Goal: Transaction & Acquisition: Subscribe to service/newsletter

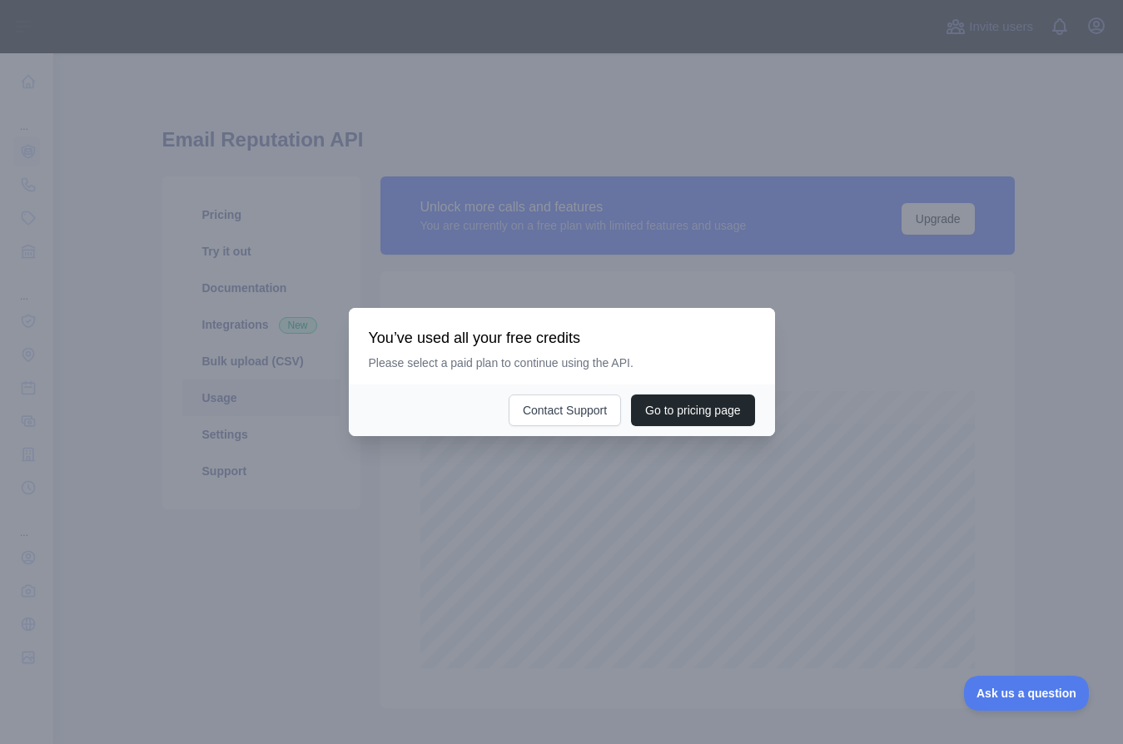
click at [959, 405] on div at bounding box center [561, 372] width 1123 height 744
click at [592, 502] on div at bounding box center [561, 372] width 1123 height 744
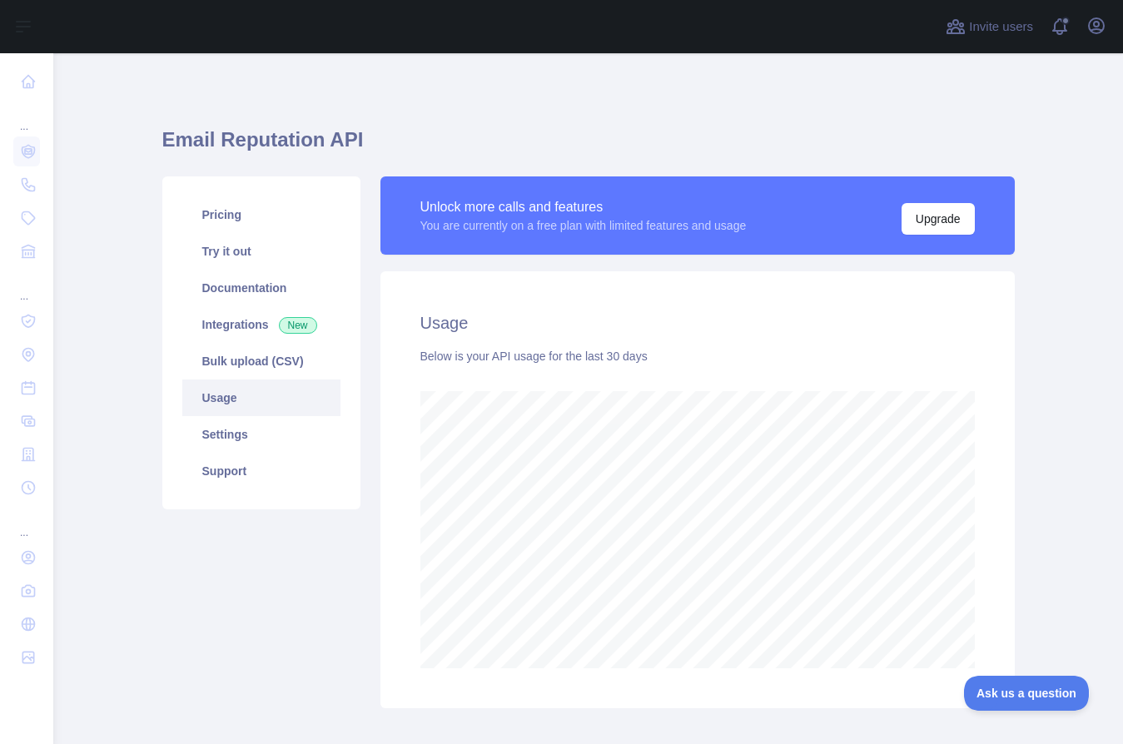
click at [1025, 363] on main "Email Reputation API Pricing Try it out Documentation Integrations New Bulk upl…" at bounding box center [588, 398] width 1070 height 691
click at [164, 139] on h1 "Email Reputation API" at bounding box center [588, 147] width 852 height 40
click at [153, 166] on div "Pricing Try it out Documentation Integrations New Bulk upload (CSV) Usage Setti…" at bounding box center [588, 442] width 872 height 552
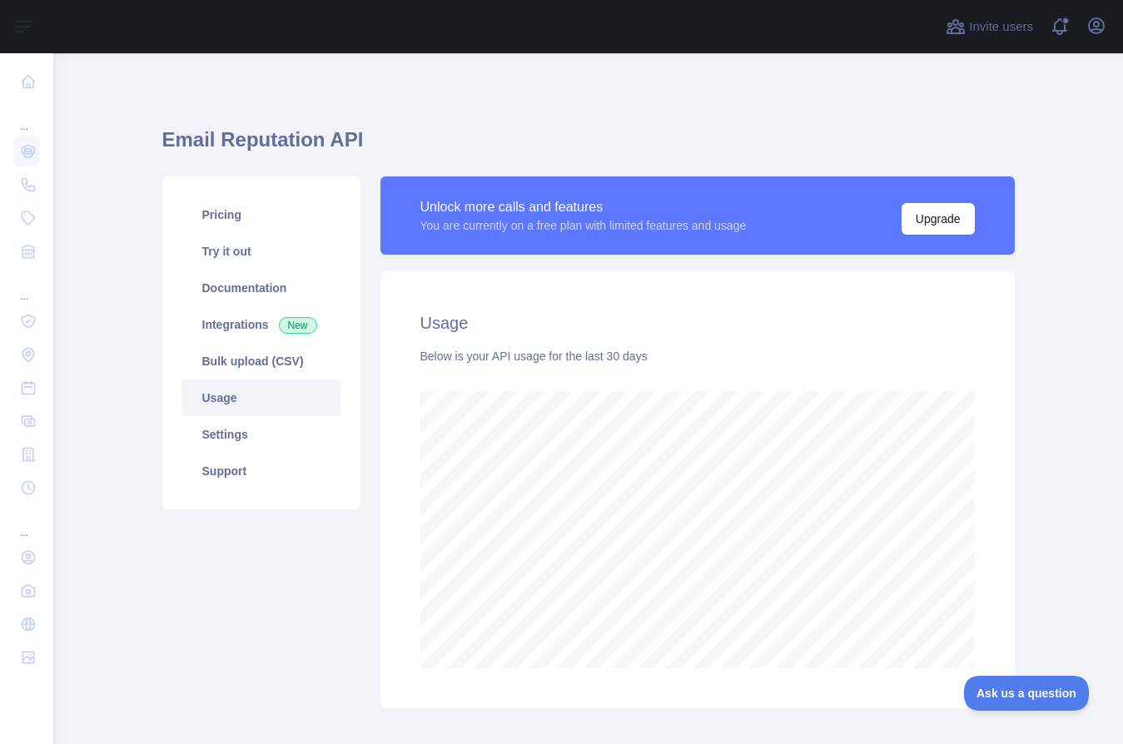
click at [150, 121] on main "Email Reputation API Pricing Try it out Documentation Integrations New Bulk upl…" at bounding box center [588, 398] width 1070 height 691
click at [393, 112] on div "Email Reputation API Pricing Try it out Documentation Integrations New Bulk upl…" at bounding box center [588, 412] width 852 height 638
click at [556, 112] on div "Email Reputation API Pricing Try it out Documentation Integrations New Bulk upl…" at bounding box center [588, 412] width 852 height 638
click at [904, 72] on div "Email Reputation API Pricing Try it out Documentation Integrations New Bulk upl…" at bounding box center [588, 442] width 852 height 778
click at [992, 28] on span "Invite users" at bounding box center [1001, 26] width 64 height 19
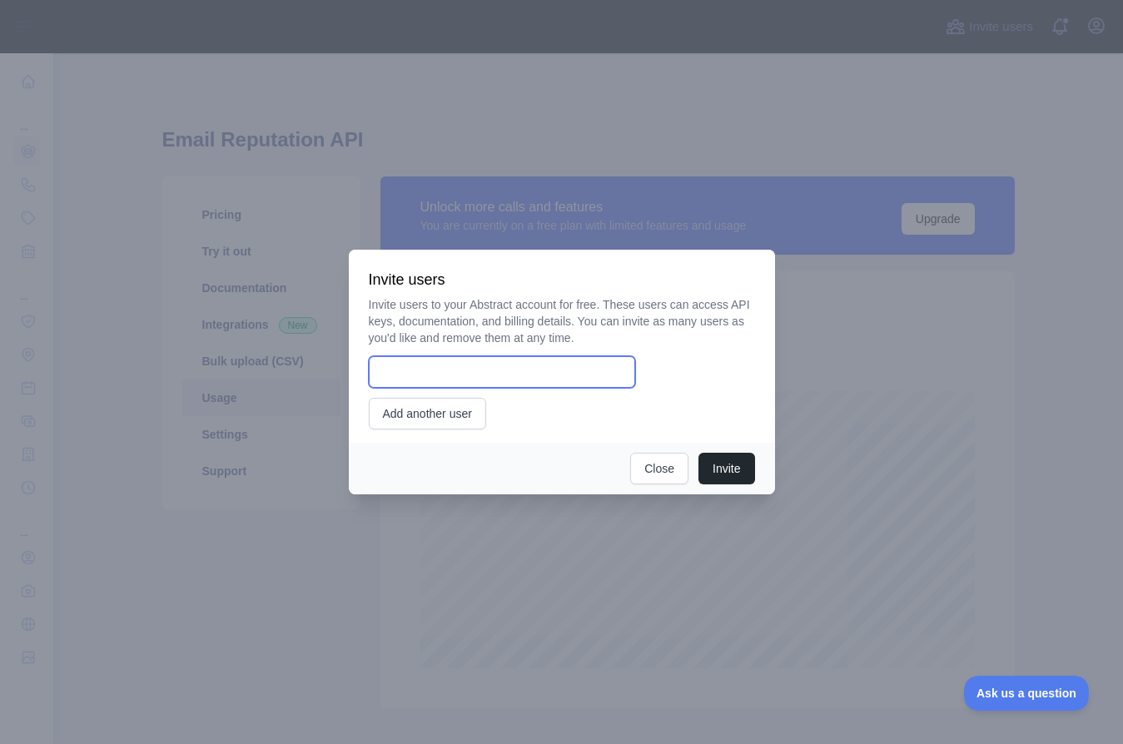
click at [546, 378] on input "email" at bounding box center [502, 372] width 266 height 32
click at [546, 379] on input "email" at bounding box center [502, 372] width 266 height 32
click at [590, 346] on div "Invite users to your Abstract account for free. These users can access API keys…" at bounding box center [562, 362] width 386 height 133
click at [648, 470] on button "Close" at bounding box center [659, 469] width 58 height 32
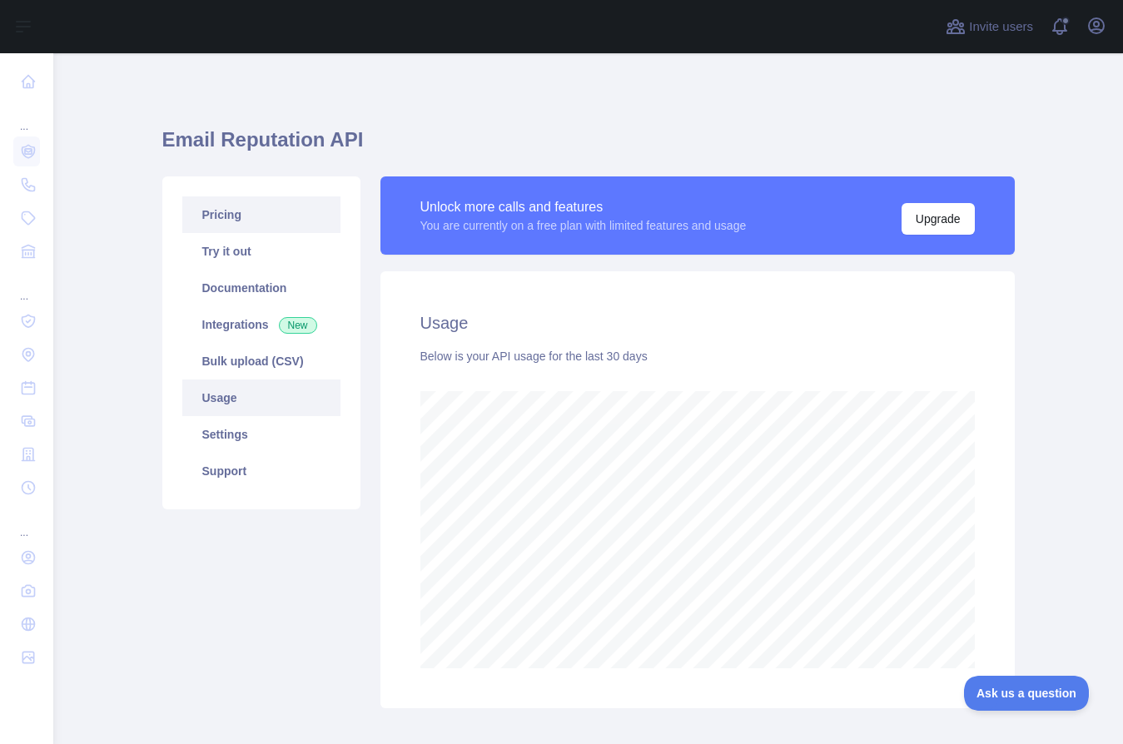
click at [216, 224] on link "Pricing" at bounding box center [261, 214] width 158 height 37
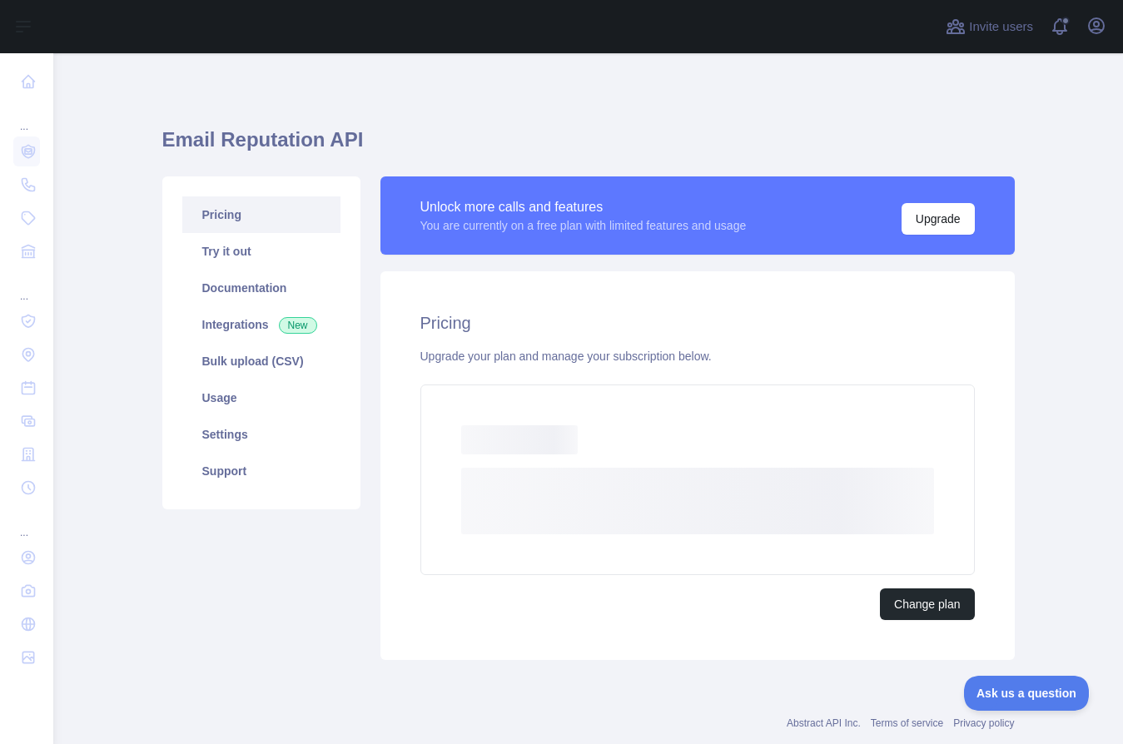
click at [434, 122] on div "Email Reputation API Pricing Try it out Documentation Integrations New Bulk upl…" at bounding box center [588, 388] width 852 height 590
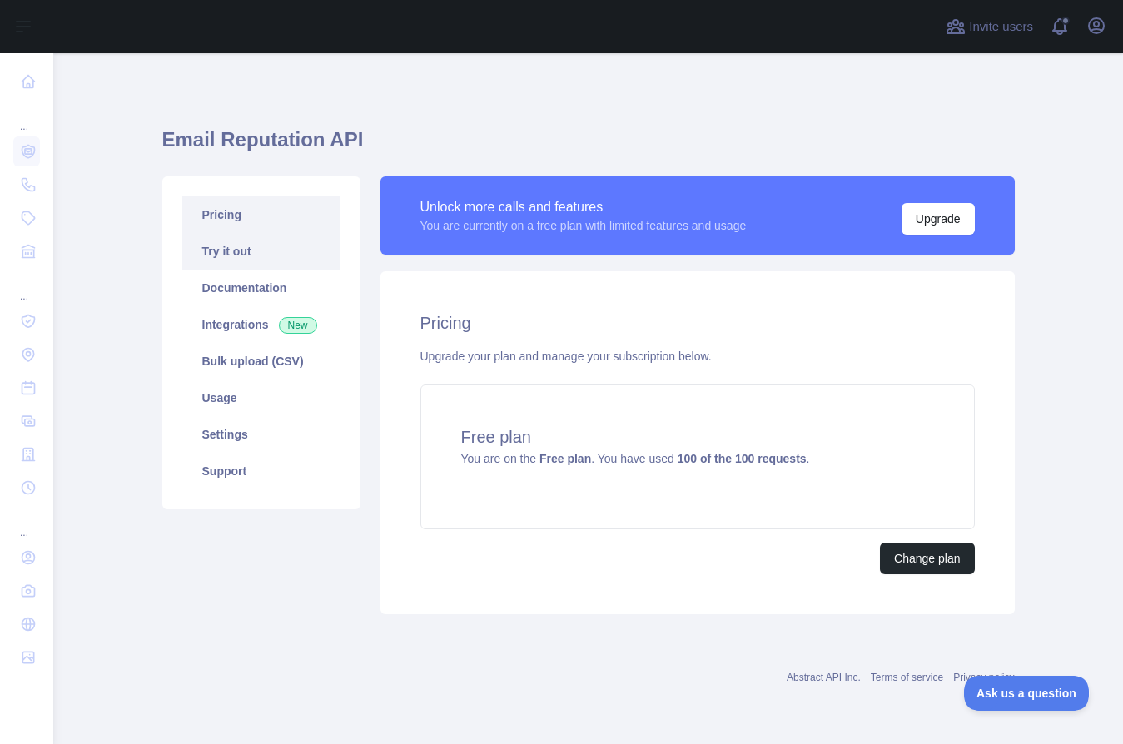
click at [236, 253] on link "Try it out" at bounding box center [261, 251] width 158 height 37
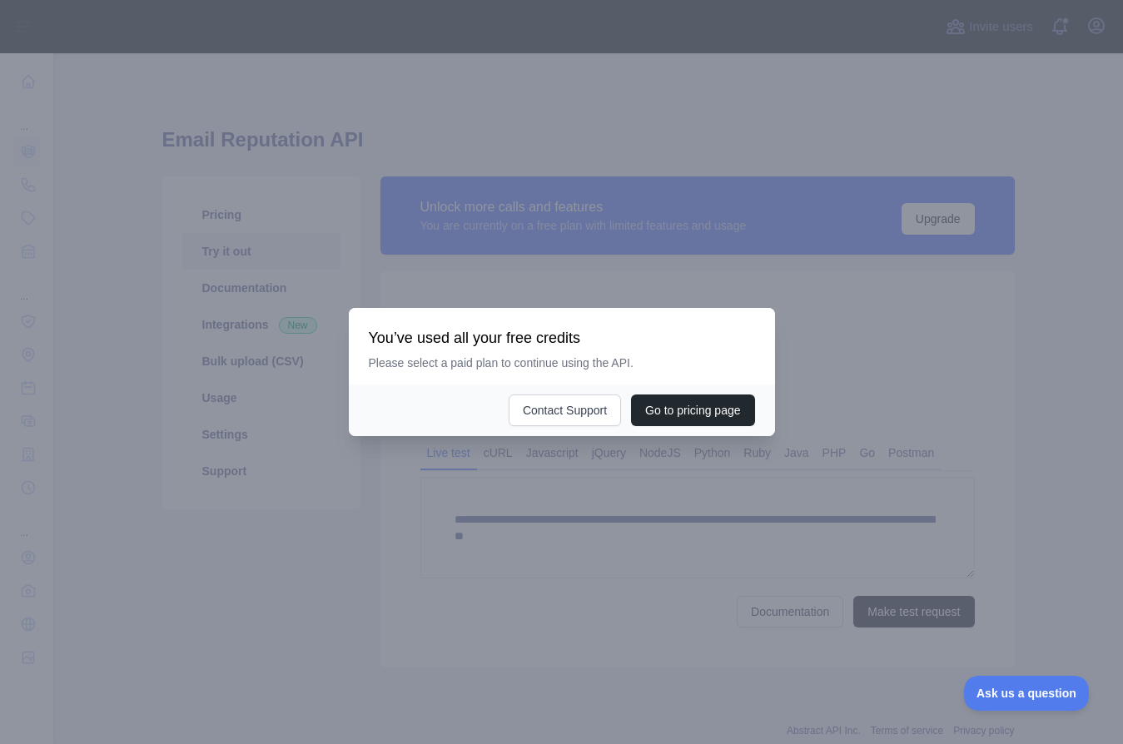
drag, startPoint x: 546, startPoint y: 509, endPoint x: 535, endPoint y: 511, distance: 11.1
click at [547, 511] on div at bounding box center [561, 372] width 1123 height 744
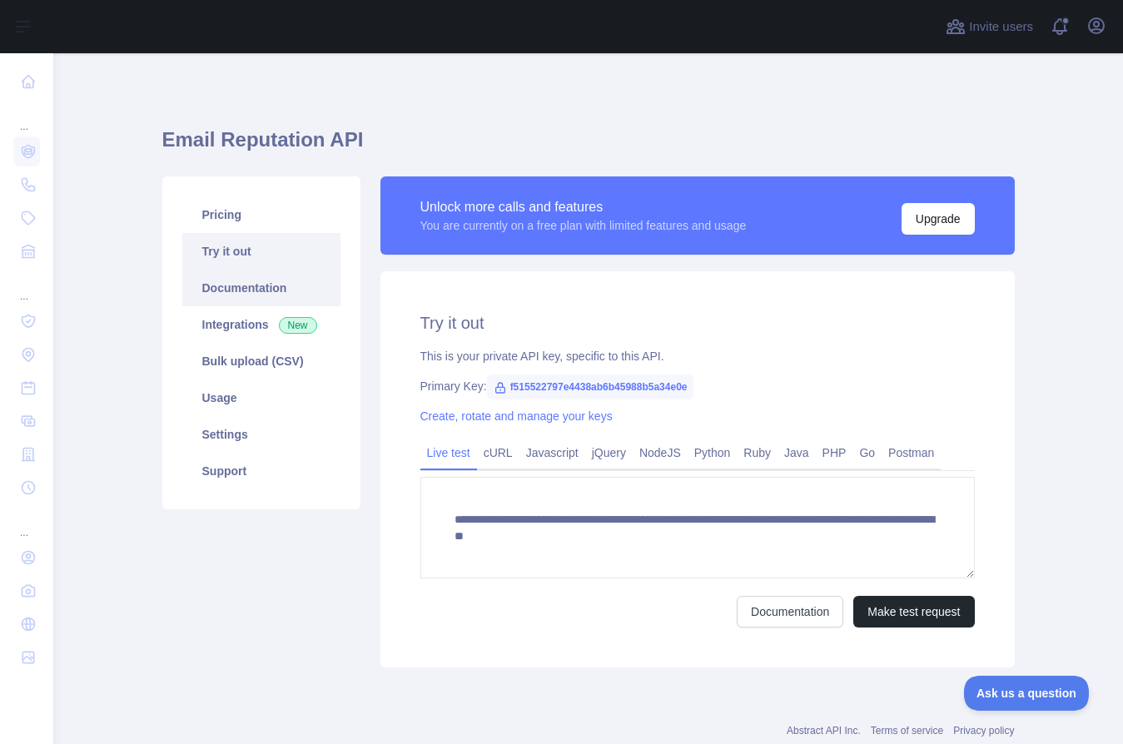
click at [269, 288] on link "Documentation" at bounding box center [261, 288] width 158 height 37
drag, startPoint x: 266, startPoint y: 540, endPoint x: 261, endPoint y: 531, distance: 10.1
click at [266, 540] on div "Pricing Try it out Documentation Integrations New Bulk upload (CSV) Usage Setti…" at bounding box center [261, 421] width 218 height 491
drag, startPoint x: 233, startPoint y: 600, endPoint x: 285, endPoint y: 545, distance: 75.4
click at [232, 595] on div "Pricing Try it out Documentation Integrations New Bulk upload (CSV) Usage Setti…" at bounding box center [261, 421] width 218 height 491
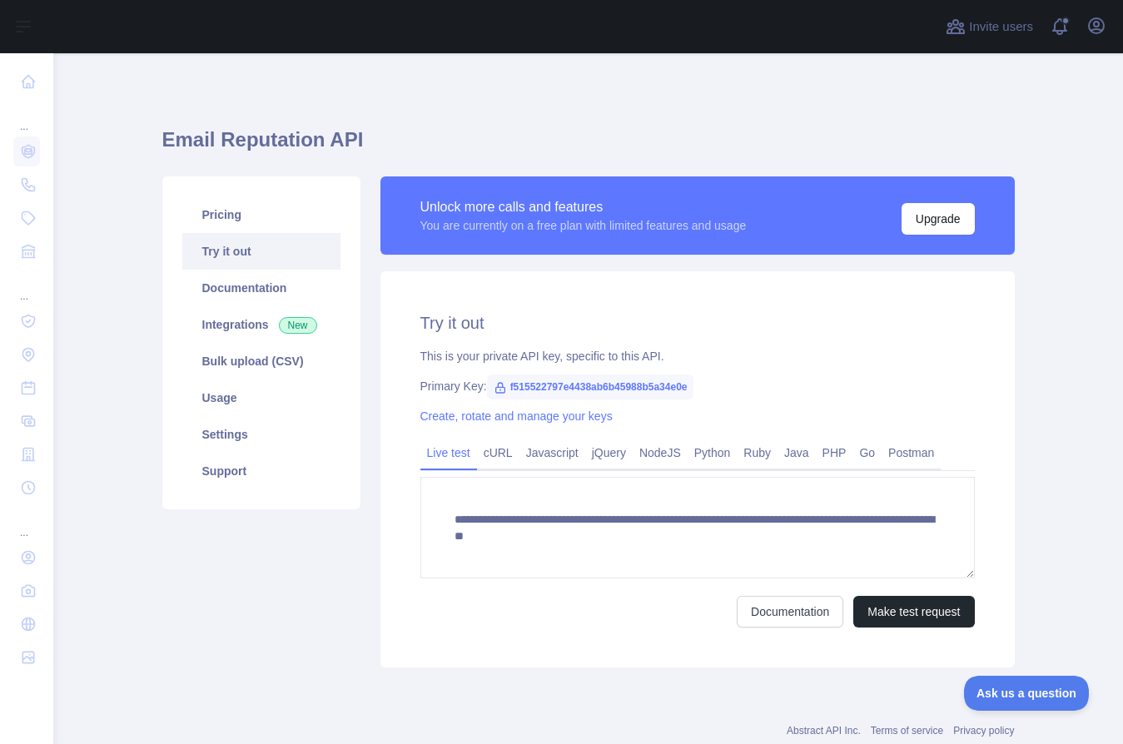
click at [529, 387] on span "f515522797e4438ab6b45988b5a34e0e" at bounding box center [590, 387] width 207 height 25
click at [500, 138] on h1 "Email Reputation API" at bounding box center [588, 147] width 852 height 40
click at [234, 431] on link "Settings" at bounding box center [261, 434] width 158 height 37
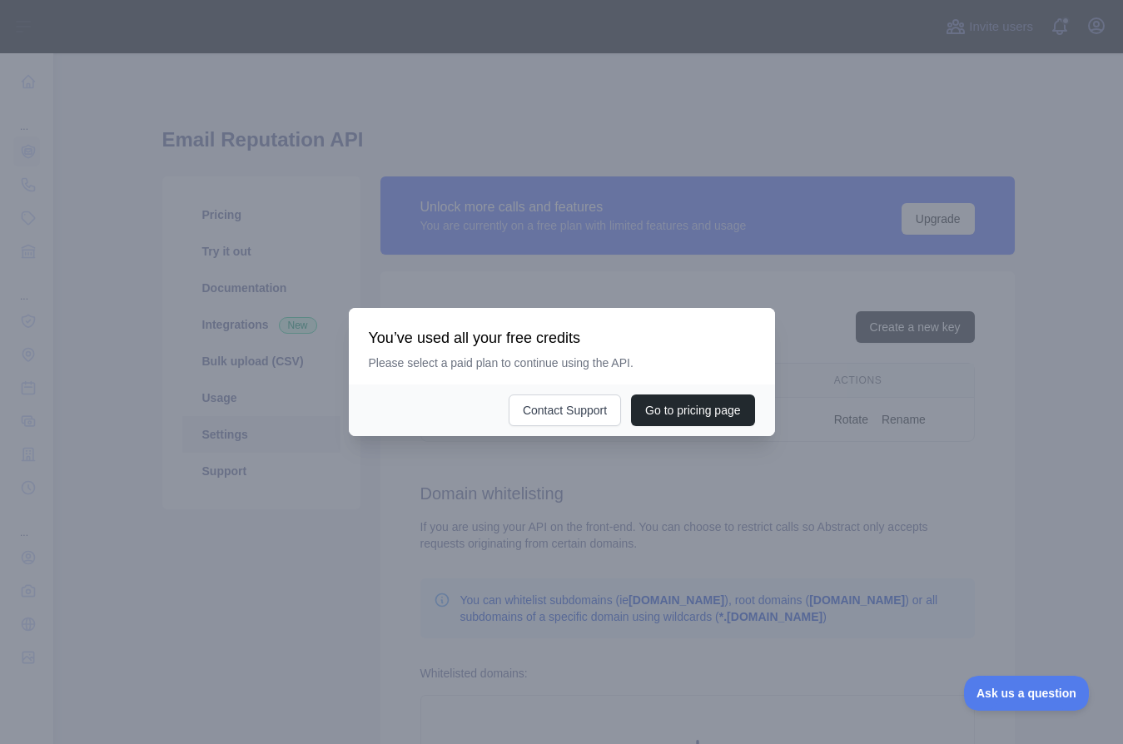
click at [472, 535] on div at bounding box center [561, 372] width 1123 height 744
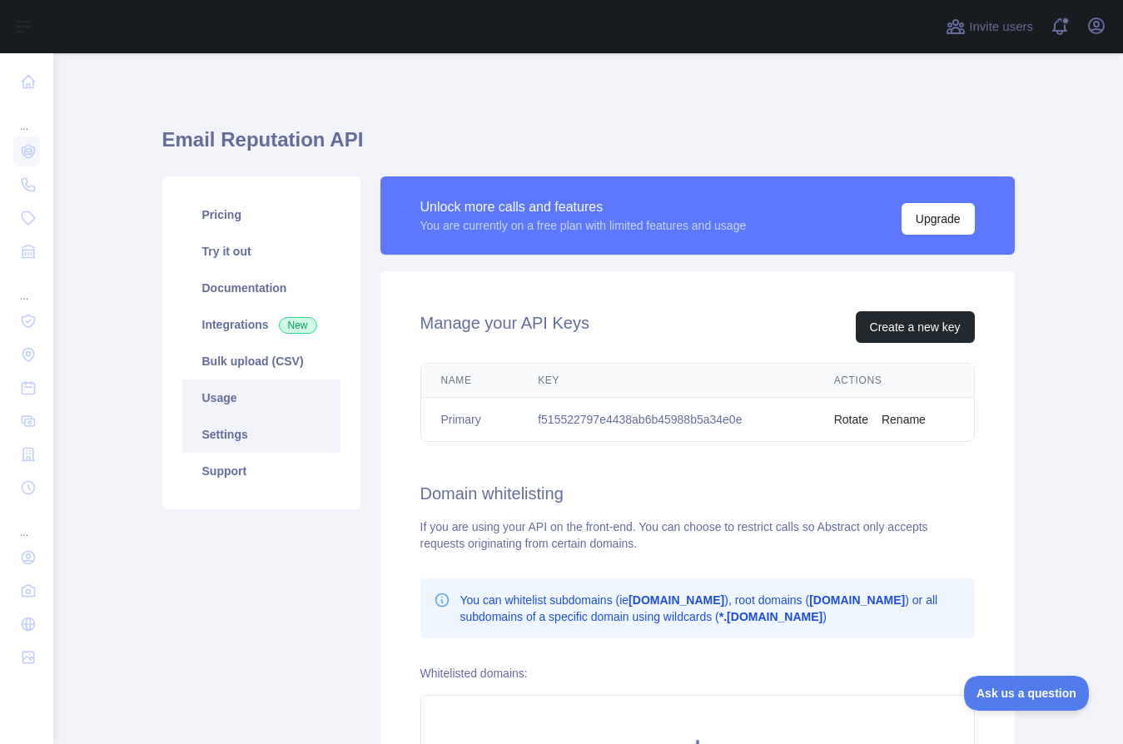
click at [228, 405] on link "Usage" at bounding box center [261, 398] width 158 height 37
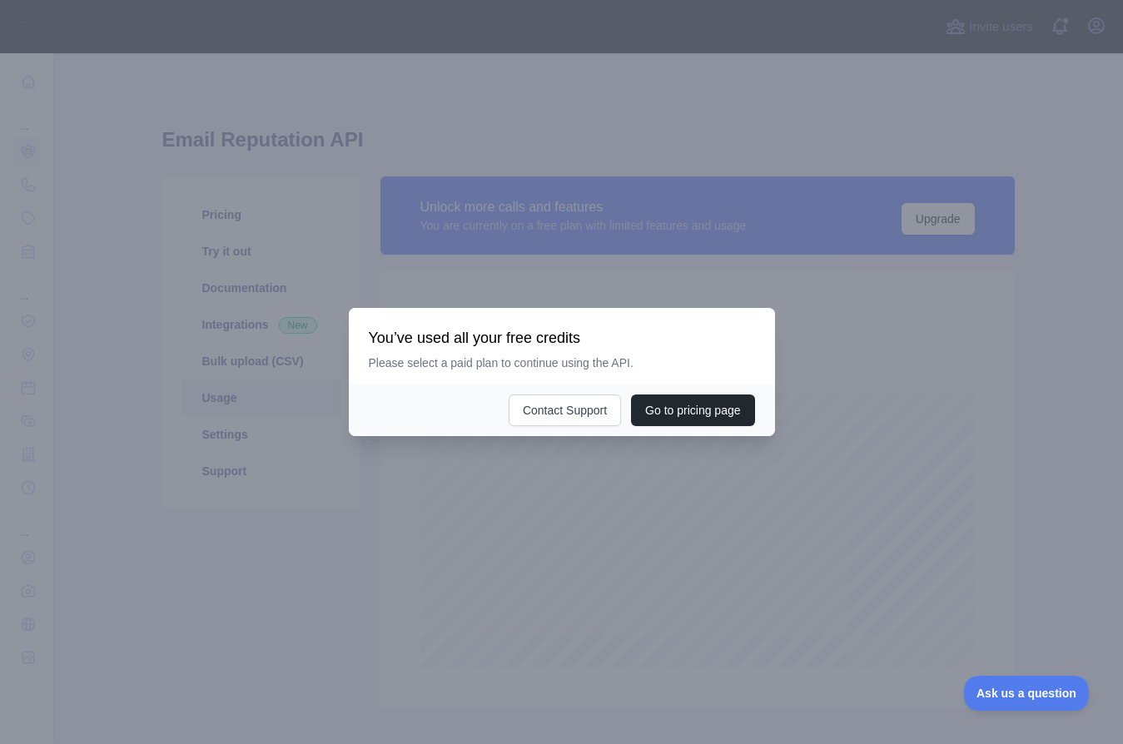
scroll to position [691, 1057]
click at [535, 504] on div at bounding box center [561, 372] width 1123 height 744
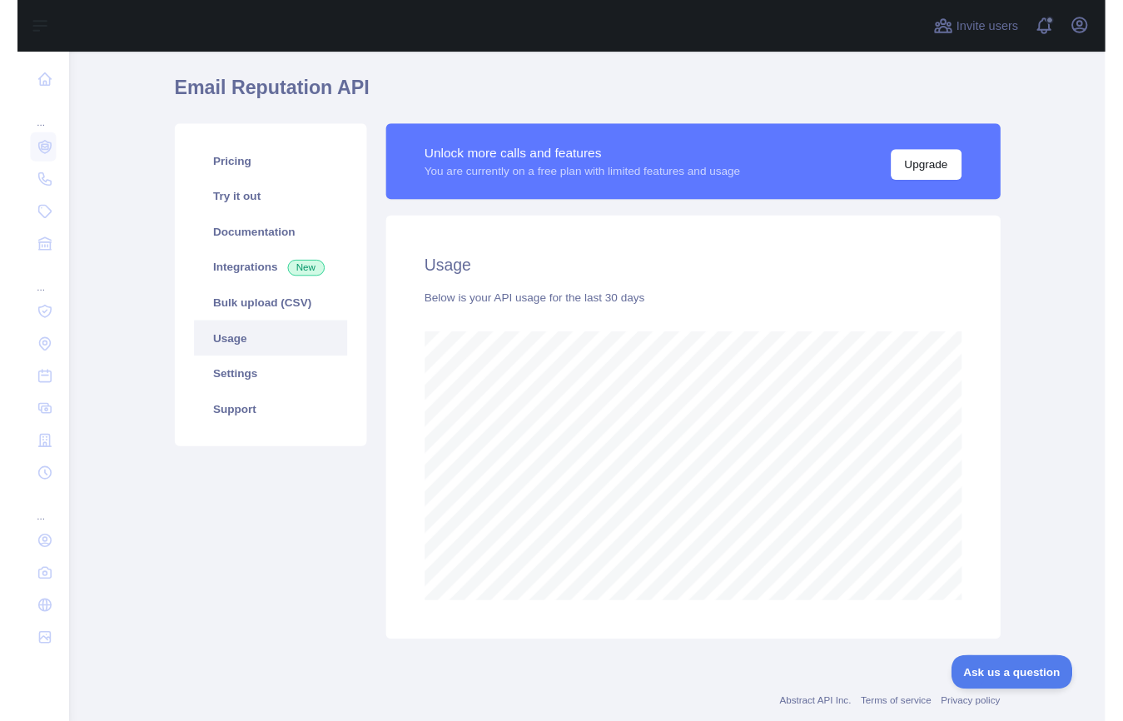
scroll to position [0, 0]
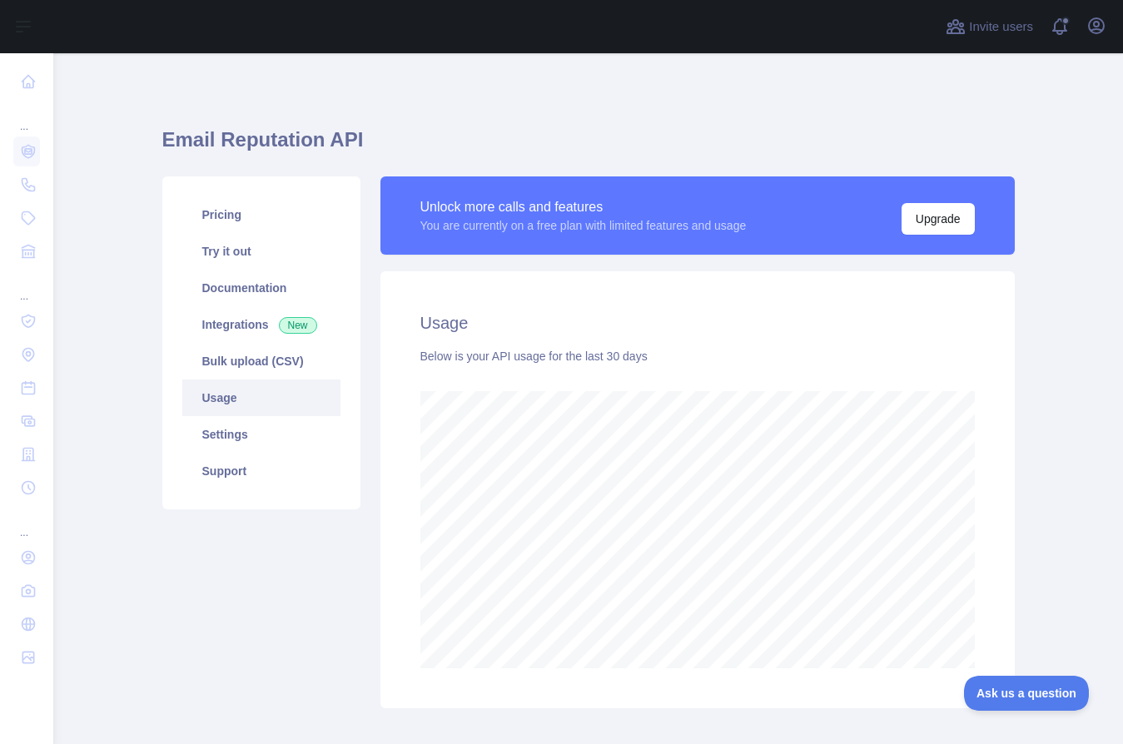
click at [738, 104] on div "Email Reputation API Pricing Try it out Documentation Integrations New Bulk upl…" at bounding box center [588, 412] width 852 height 638
click at [512, 95] on div "Email Reputation API Pricing Try it out Documentation Integrations New Bulk upl…" at bounding box center [588, 412] width 852 height 638
click at [644, 88] on div "Email Reputation API Pricing Try it out Documentation Integrations New Bulk upl…" at bounding box center [588, 442] width 852 height 778
click at [918, 105] on div "Email Reputation API Pricing Try it out Documentation Integrations New Bulk upl…" at bounding box center [588, 412] width 852 height 638
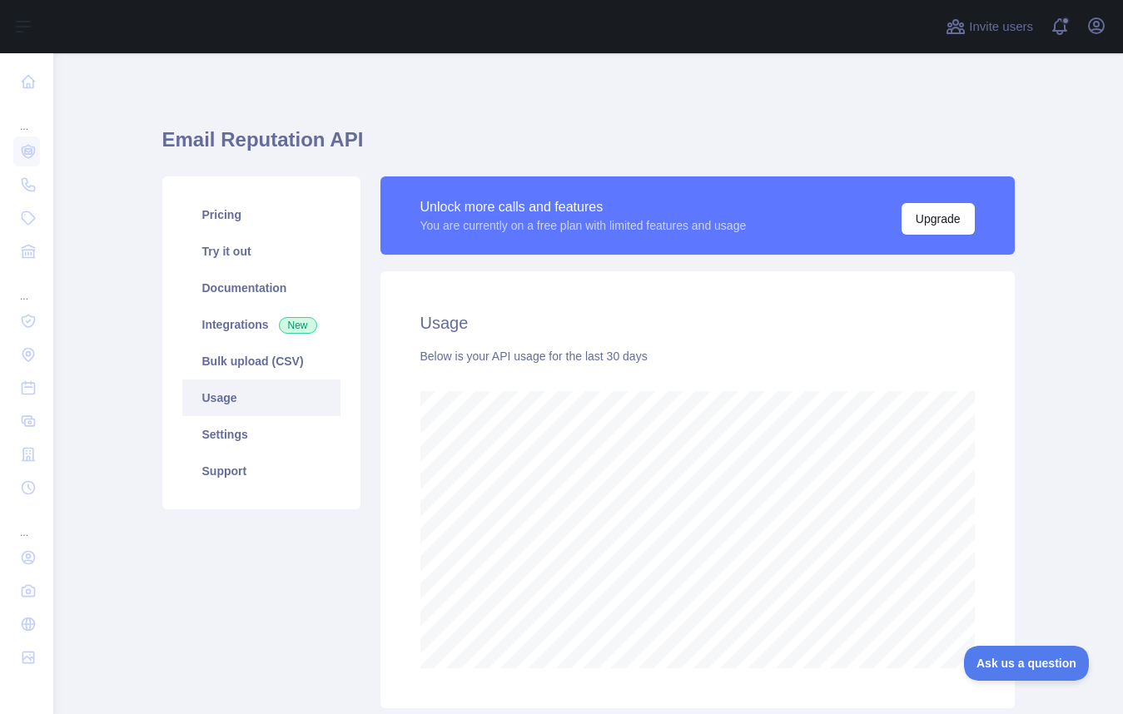
scroll to position [831740, 831343]
click at [390, 114] on div "Email Reputation API Pricing Try it out Documentation Integrations New Bulk upl…" at bounding box center [588, 412] width 852 height 638
click at [433, 214] on div "Unlock more calls and features" at bounding box center [583, 207] width 326 height 20
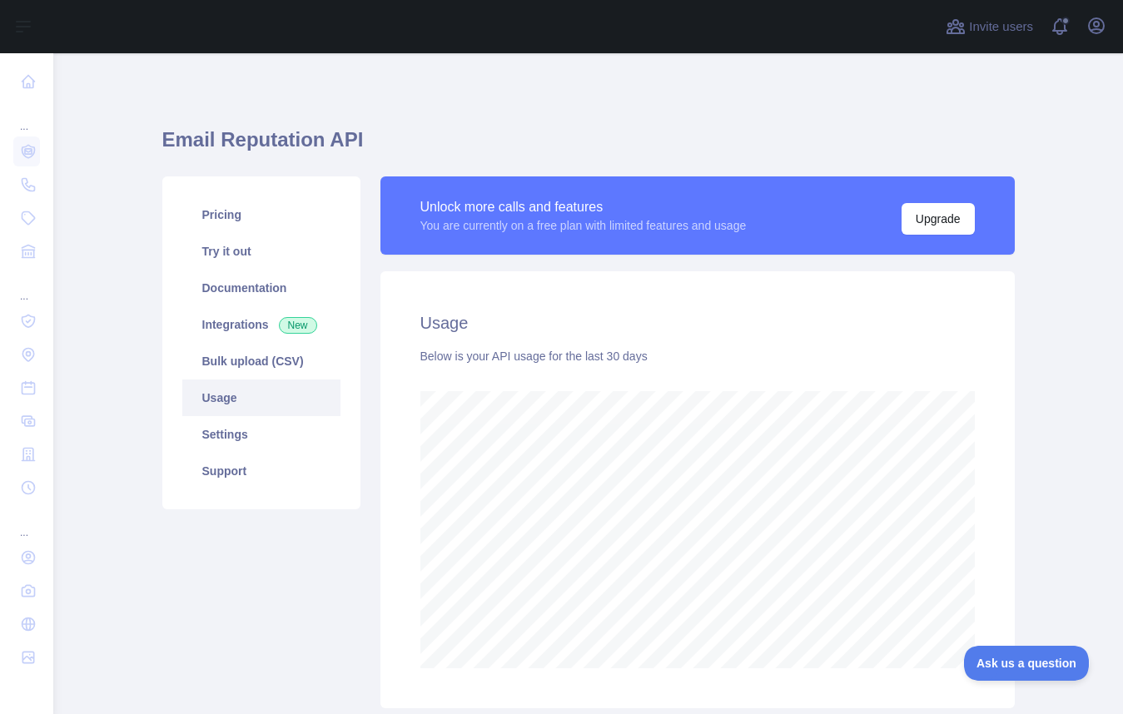
click at [480, 132] on h1 "Email Reputation API" at bounding box center [588, 147] width 852 height 40
click at [503, 204] on div "Unlock more calls and features" at bounding box center [583, 207] width 326 height 20
click at [557, 155] on h1 "Email Reputation API" at bounding box center [588, 147] width 852 height 40
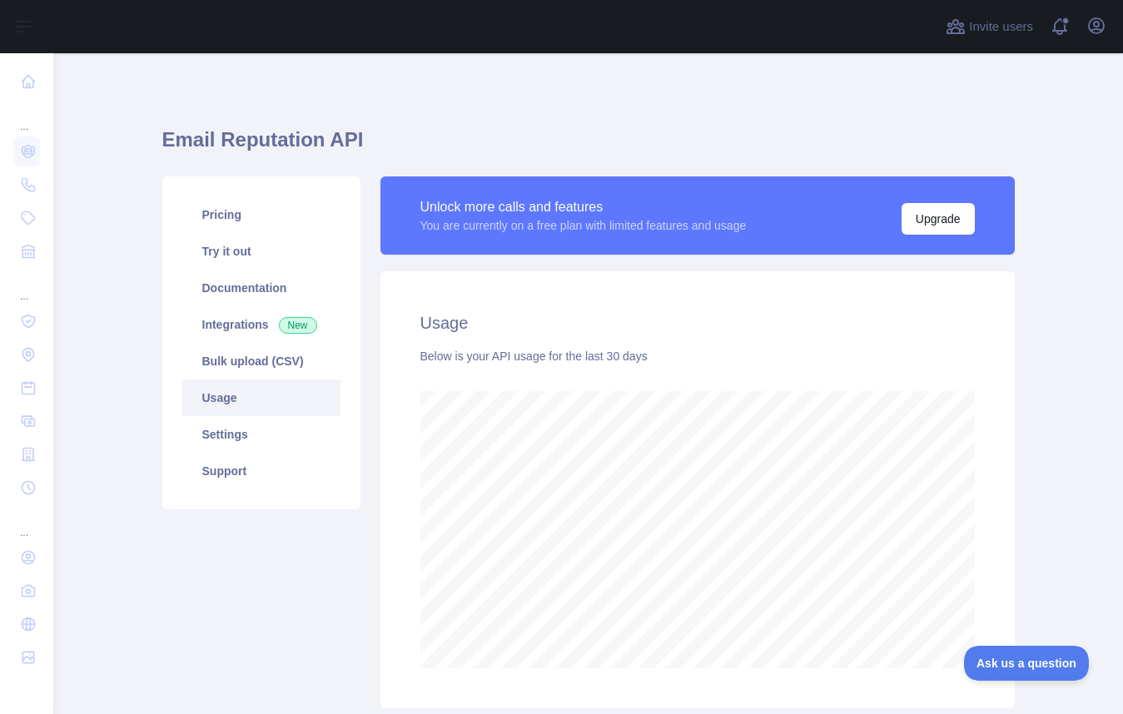
click at [599, 135] on h1 "Email Reputation API" at bounding box center [588, 147] width 852 height 40
drag, startPoint x: 751, startPoint y: 82, endPoint x: 674, endPoint y: 97, distance: 77.9
click at [749, 82] on div "Email Reputation API Pricing Try it out Documentation Integrations New Bulk upl…" at bounding box center [588, 442] width 852 height 778
click at [1009, 29] on span "Invite users" at bounding box center [1001, 26] width 64 height 19
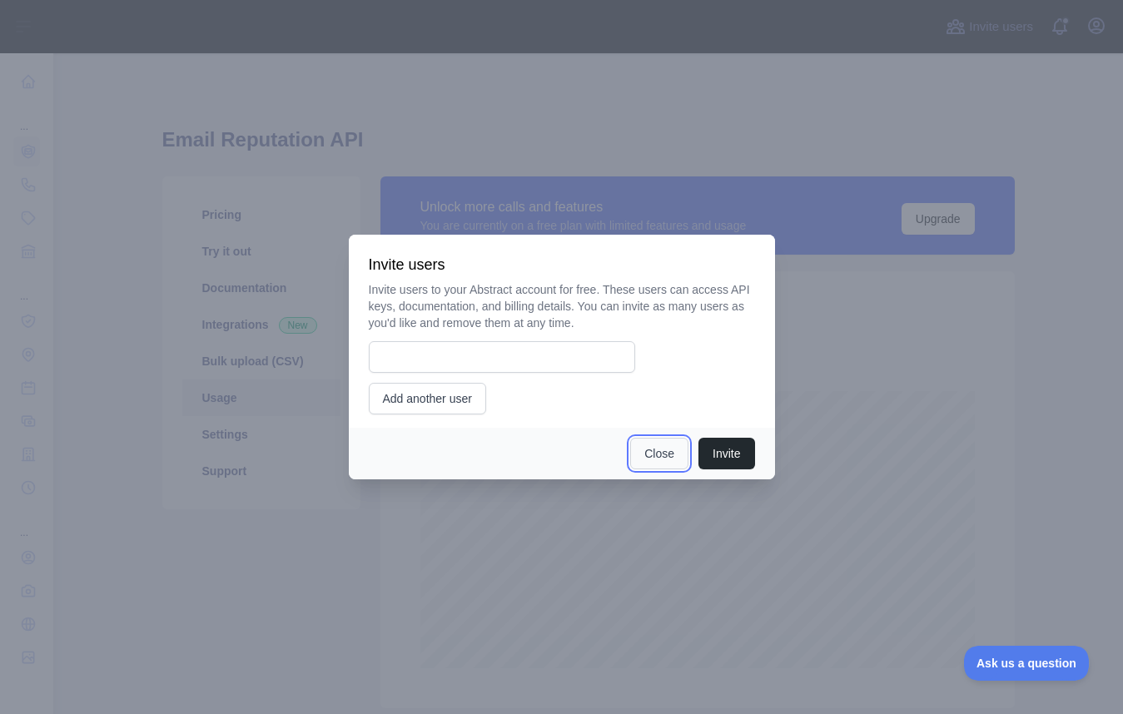
click at [660, 456] on button "Close" at bounding box center [659, 454] width 58 height 32
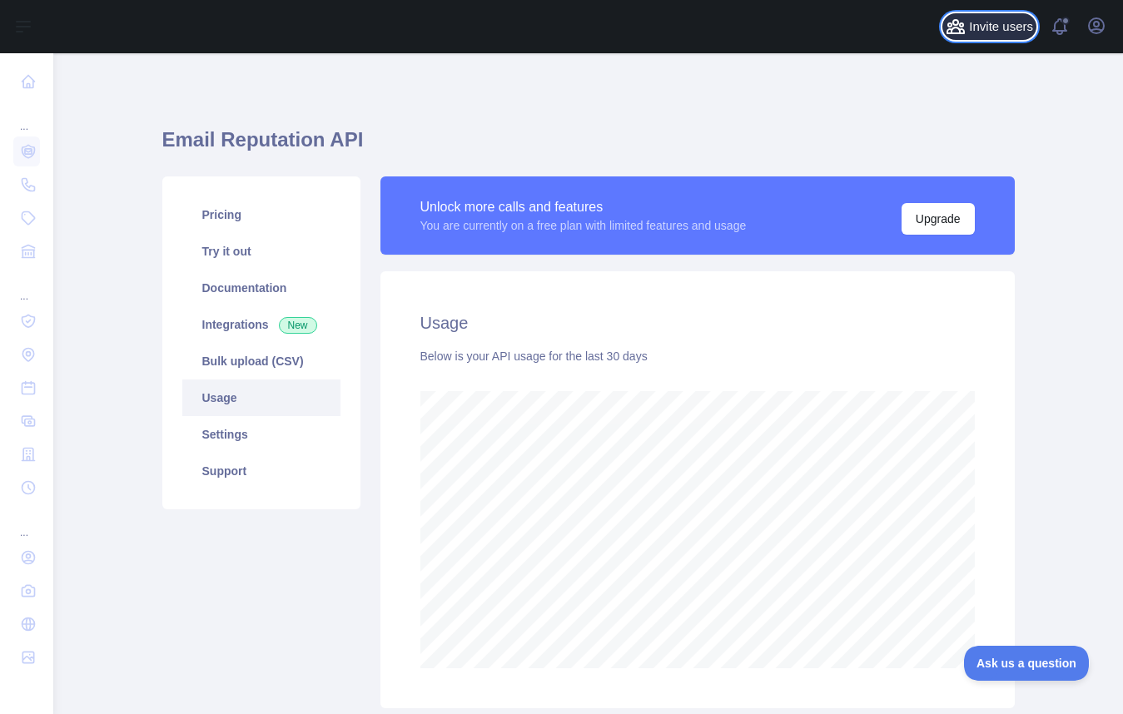
click at [995, 22] on span "Invite users" at bounding box center [1001, 26] width 64 height 19
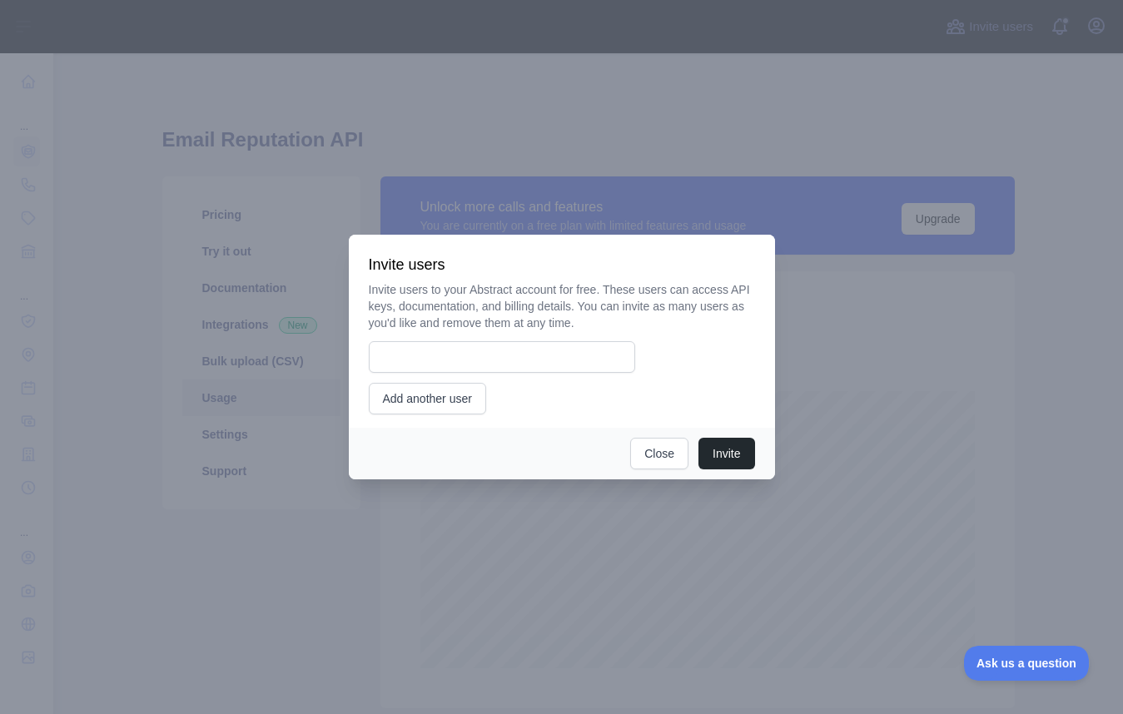
click at [459, 159] on div at bounding box center [561, 357] width 1123 height 714
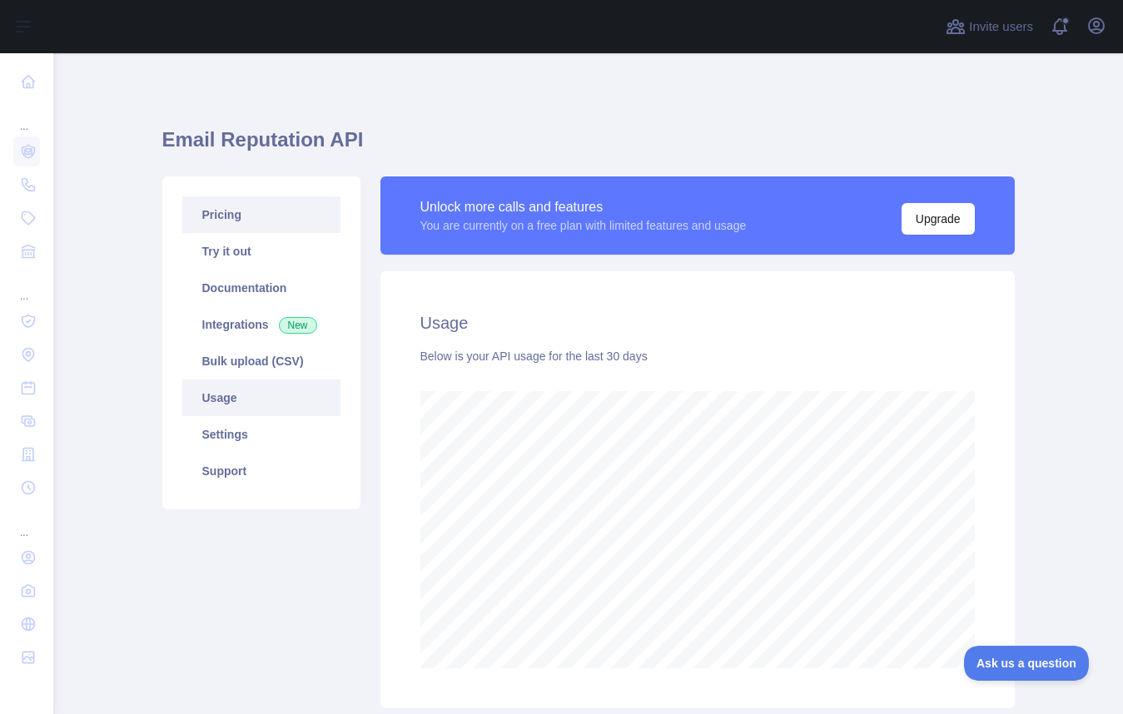
click at [231, 216] on link "Pricing" at bounding box center [261, 214] width 158 height 37
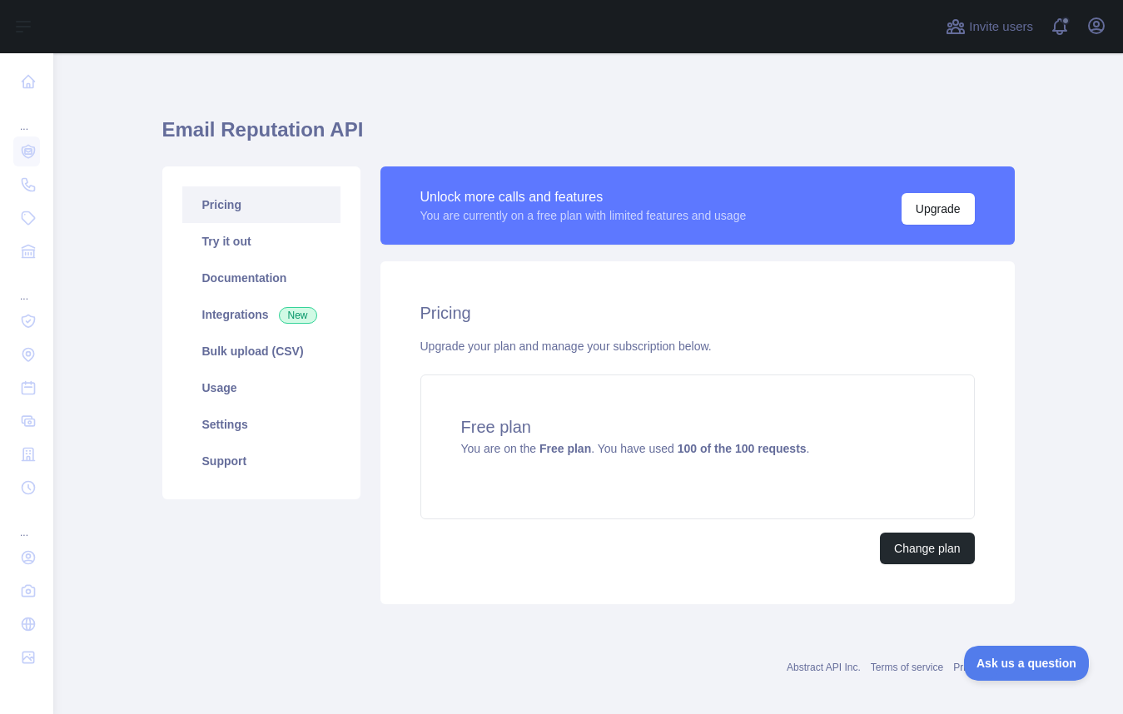
scroll to position [23, 0]
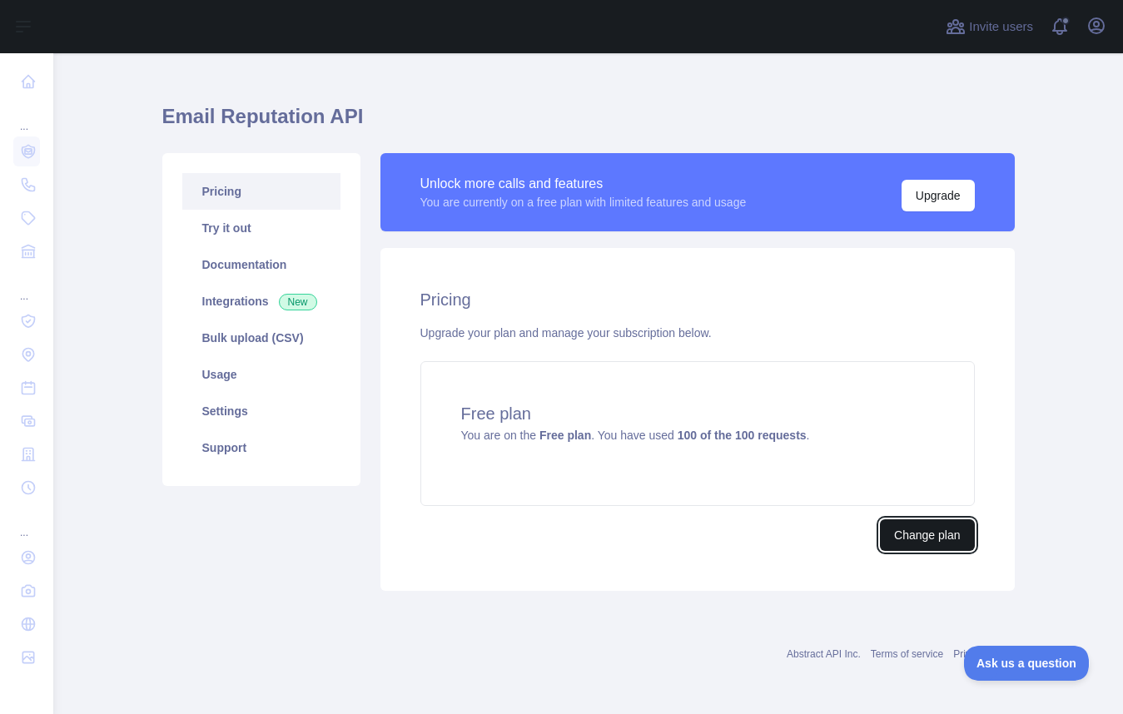
click at [897, 547] on button "Change plan" at bounding box center [927, 535] width 94 height 32
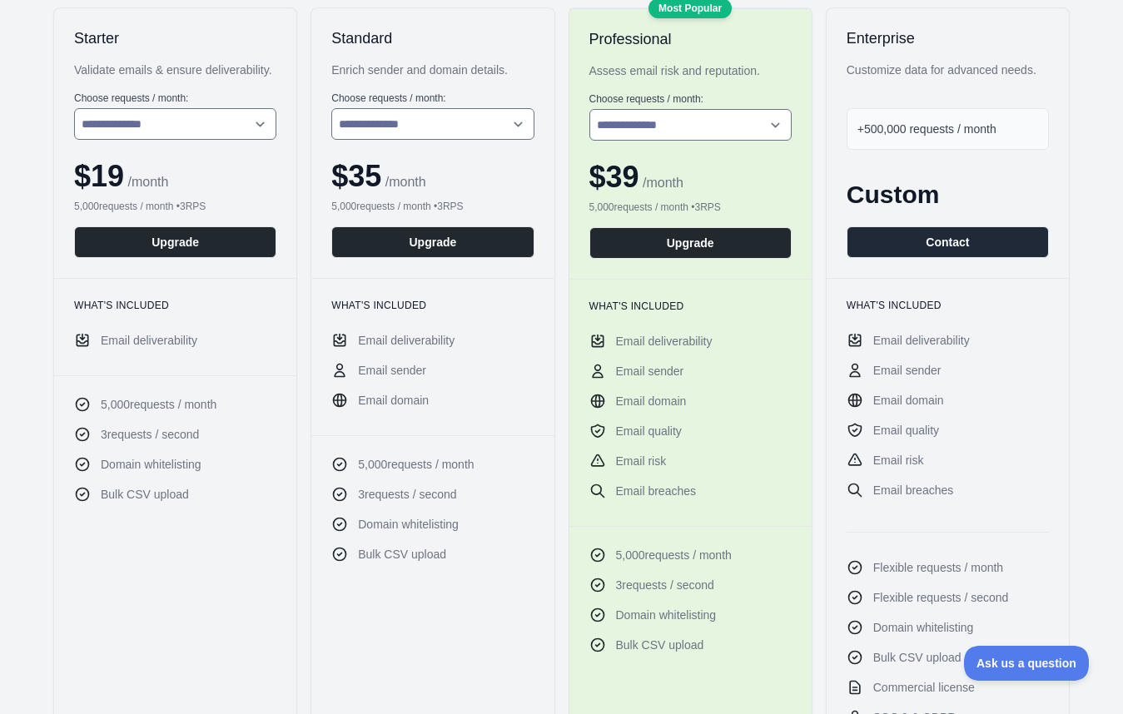
scroll to position [281, 0]
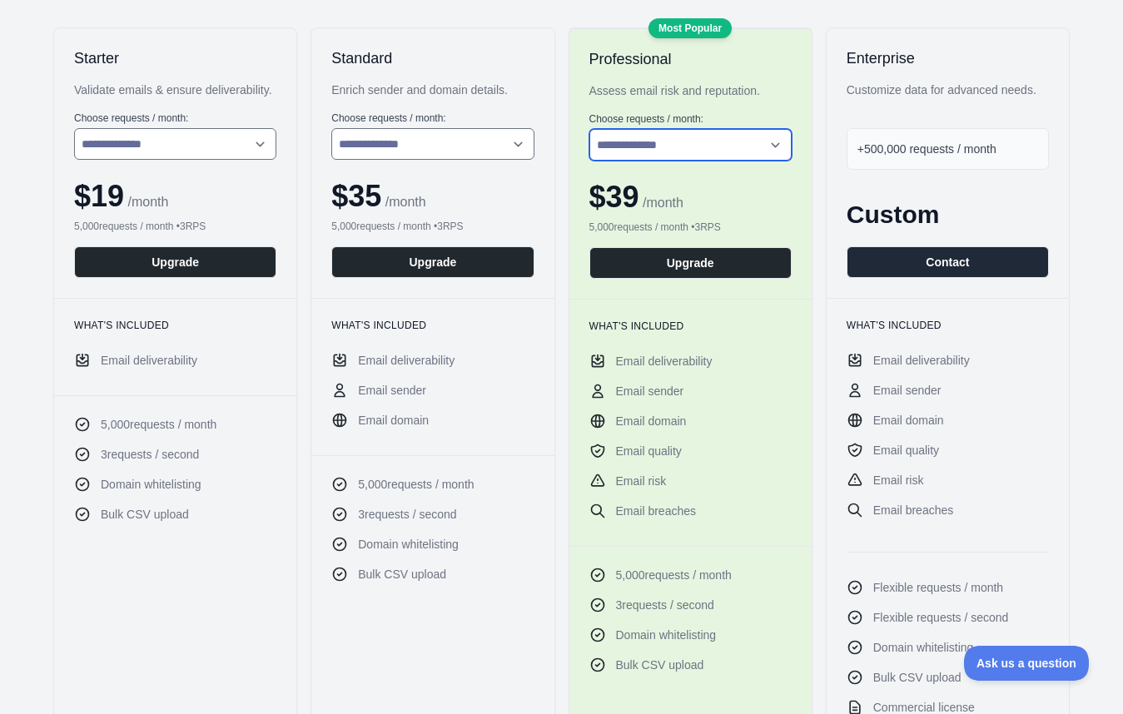
click at [763, 149] on select "**********" at bounding box center [690, 145] width 202 height 32
click at [245, 158] on select "**********" at bounding box center [175, 144] width 202 height 32
click at [149, 210] on div "$ 19 / month" at bounding box center [175, 196] width 202 height 33
click at [156, 209] on span "/ month" at bounding box center [146, 202] width 44 height 14
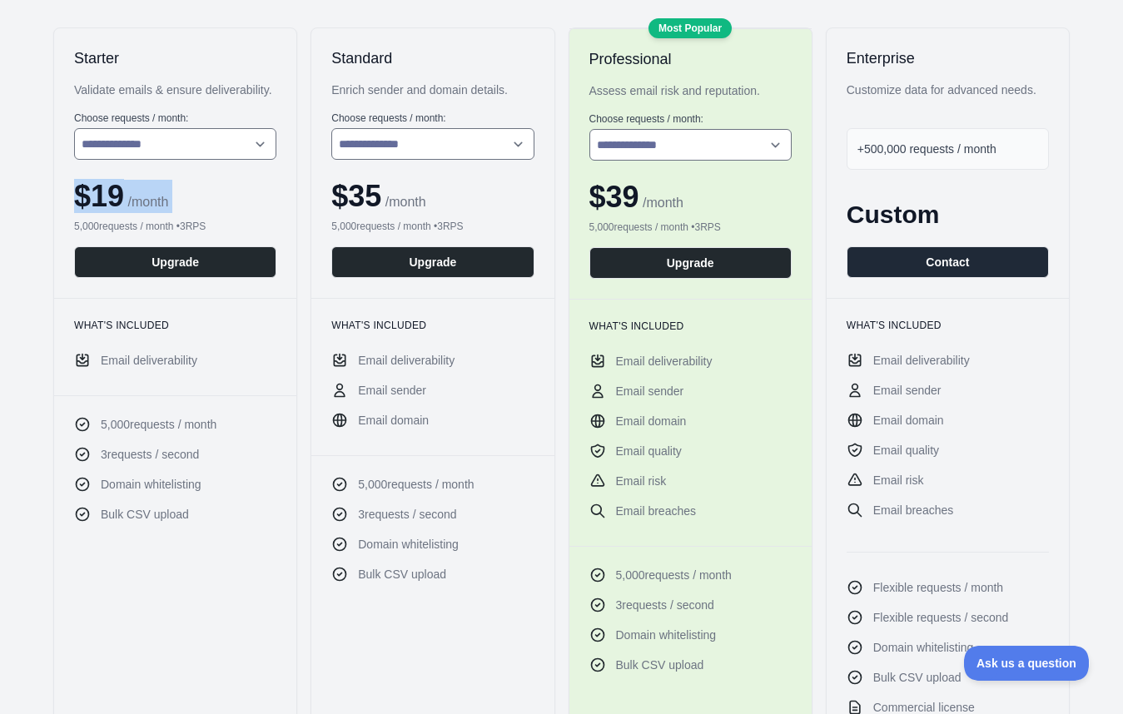
click at [156, 209] on span "/ month" at bounding box center [146, 202] width 44 height 14
click at [245, 213] on div "$ 19 / month" at bounding box center [175, 196] width 202 height 33
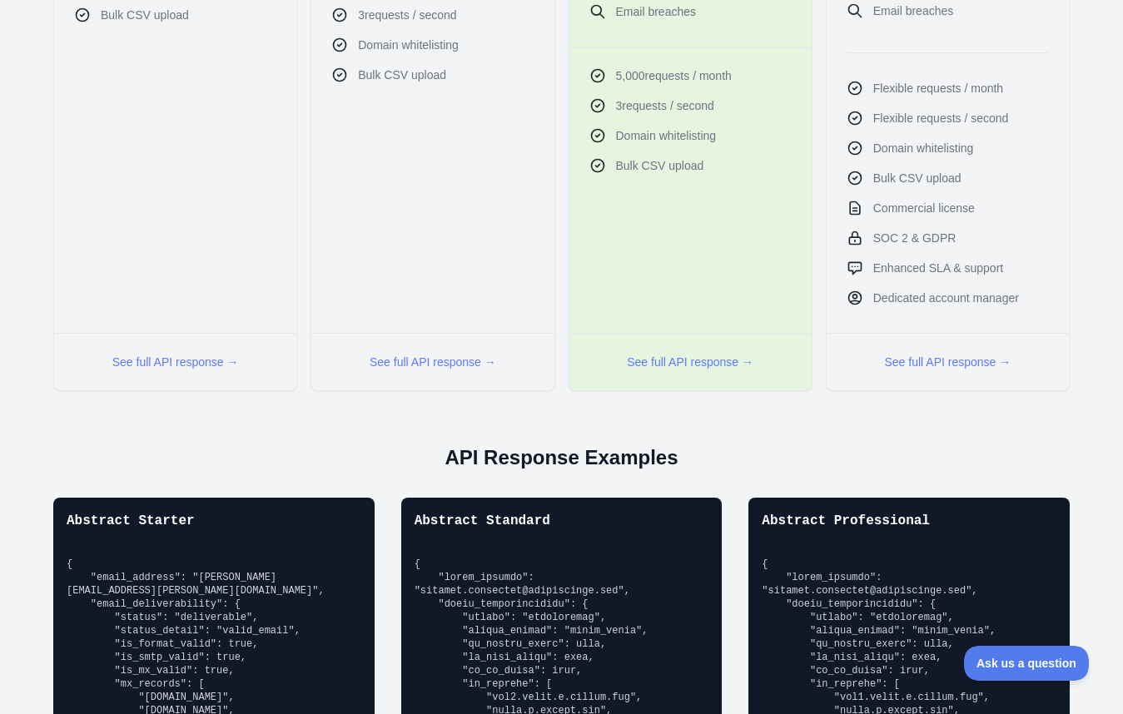
scroll to position [1103, 0]
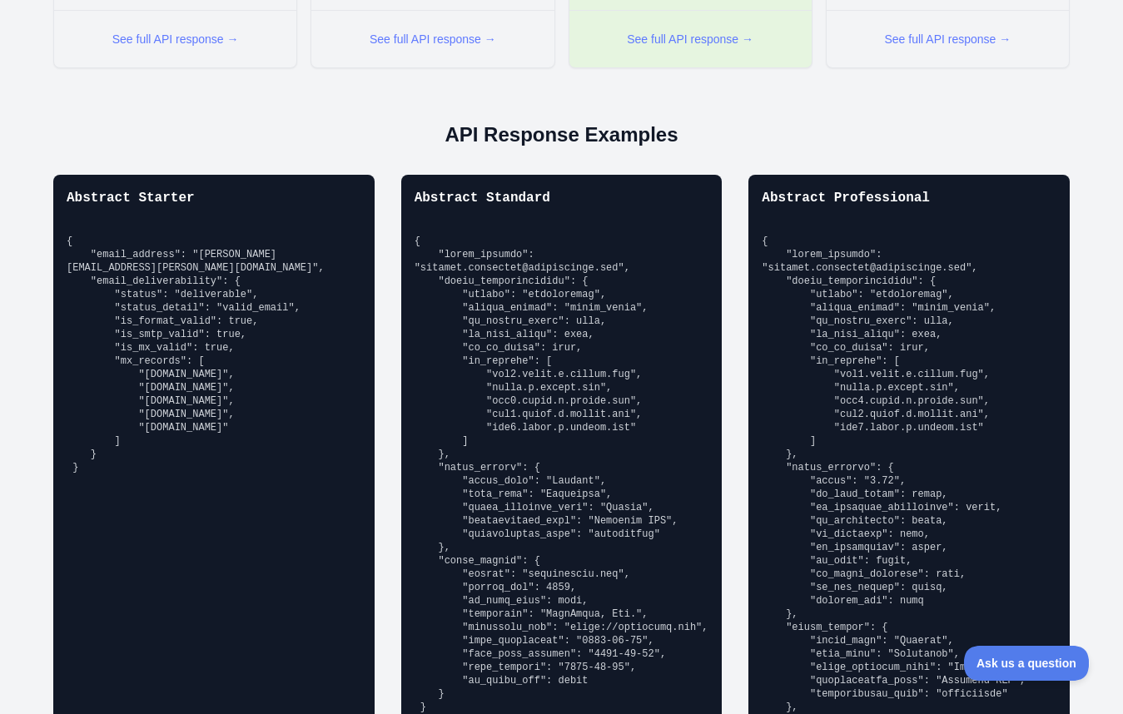
click at [201, 321] on pre "{ "email_address": "[PERSON_NAME][EMAIL_ADDRESS][PERSON_NAME][DOMAIN_NAME]", "e…" at bounding box center [214, 355] width 295 height 240
click at [201, 322] on pre "{ "email_address": "[PERSON_NAME][EMAIL_ADDRESS][PERSON_NAME][DOMAIN_NAME]", "e…" at bounding box center [214, 355] width 295 height 240
click at [195, 392] on pre "{ "email_address": "[PERSON_NAME][EMAIL_ADDRESS][PERSON_NAME][DOMAIN_NAME]", "e…" at bounding box center [214, 355] width 295 height 240
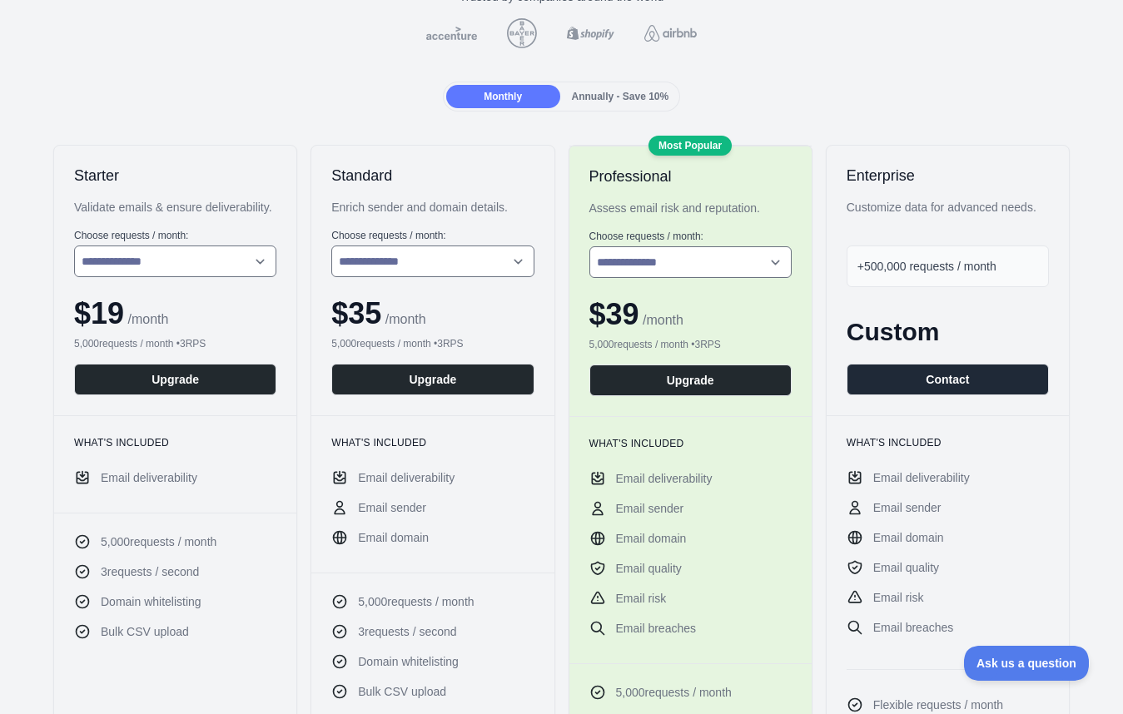
scroll to position [165, 0]
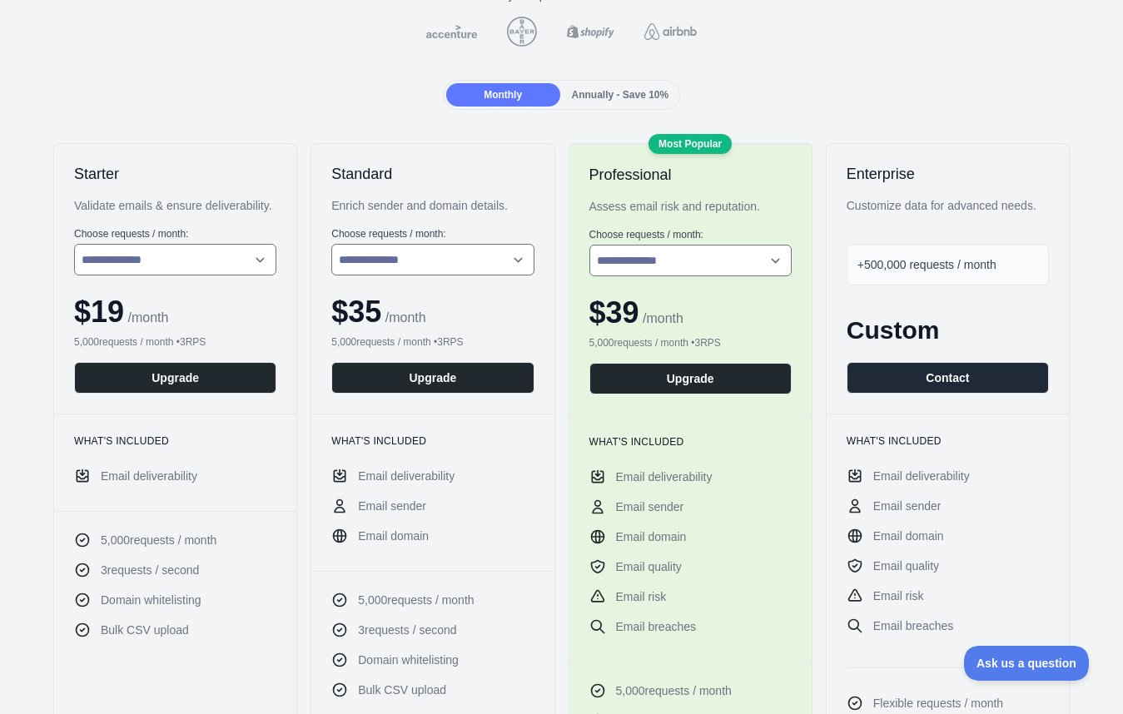
click at [226, 200] on div "Validate emails & ensure deliverability." at bounding box center [175, 205] width 202 height 17
click at [740, 261] on select "**********" at bounding box center [690, 261] width 202 height 32
click at [589, 245] on select "**********" at bounding box center [690, 261] width 202 height 32
click at [420, 267] on select "**********" at bounding box center [432, 260] width 202 height 32
click at [758, 265] on select "**********" at bounding box center [690, 261] width 202 height 32
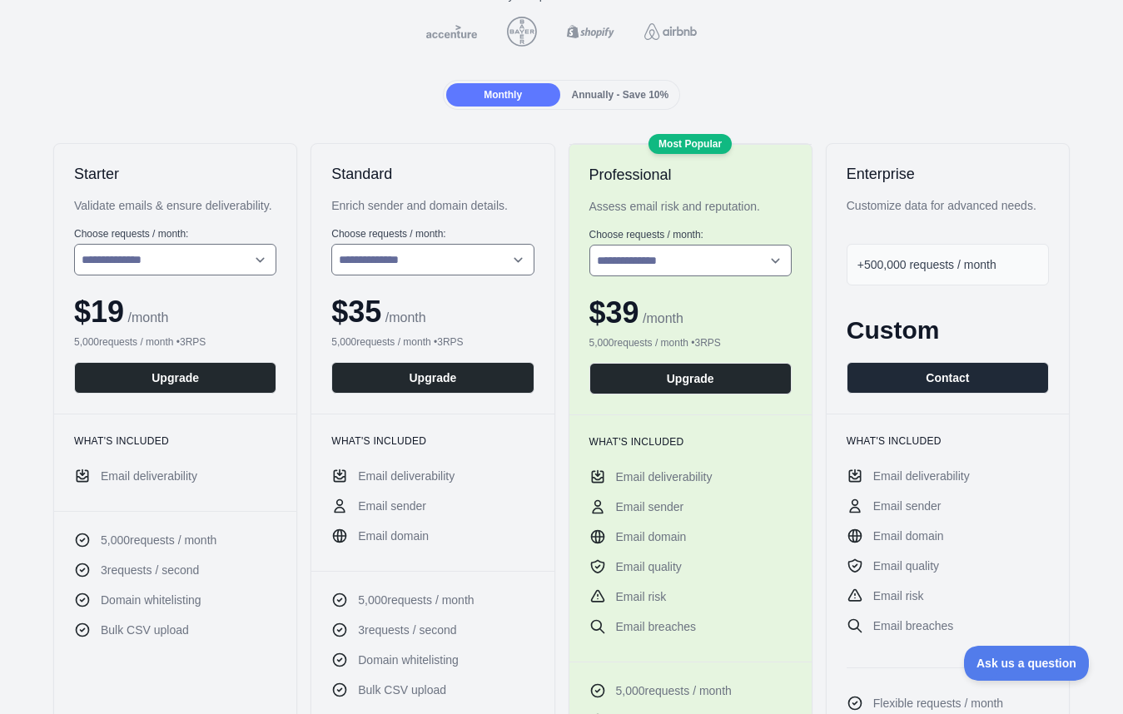
click at [962, 261] on span "+500,000 requests / month" at bounding box center [926, 264] width 139 height 13
click at [494, 268] on select "**********" at bounding box center [432, 260] width 202 height 32
click at [201, 271] on select "**********" at bounding box center [175, 260] width 202 height 32
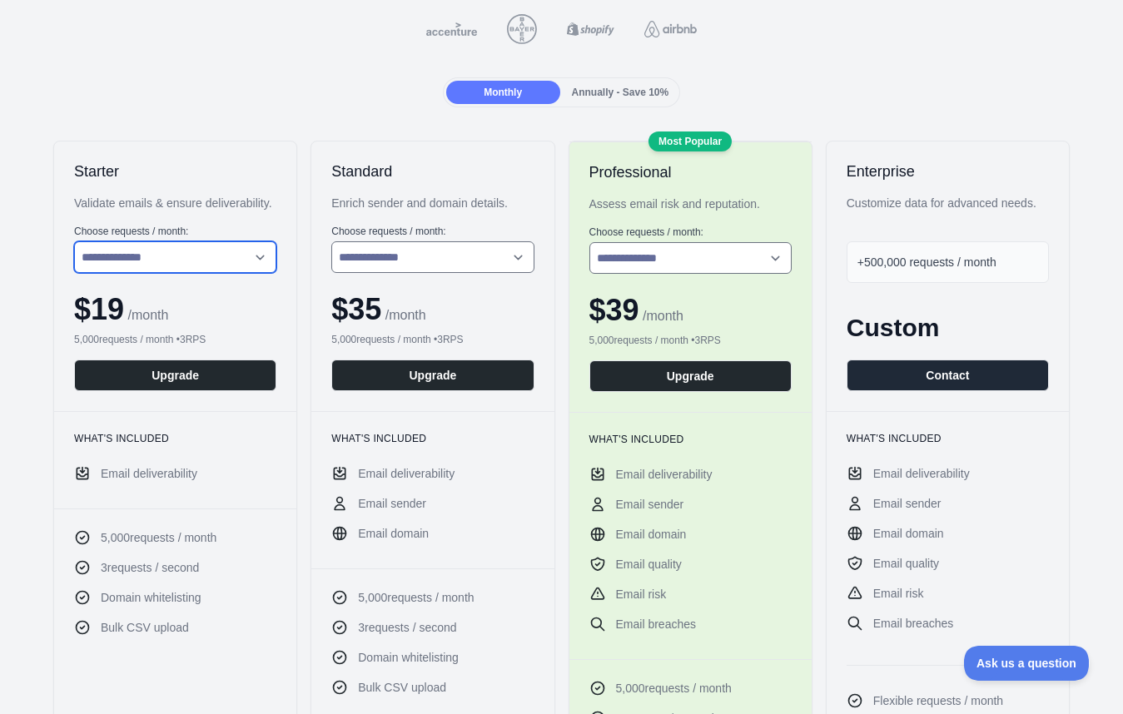
scroll to position [168, 0]
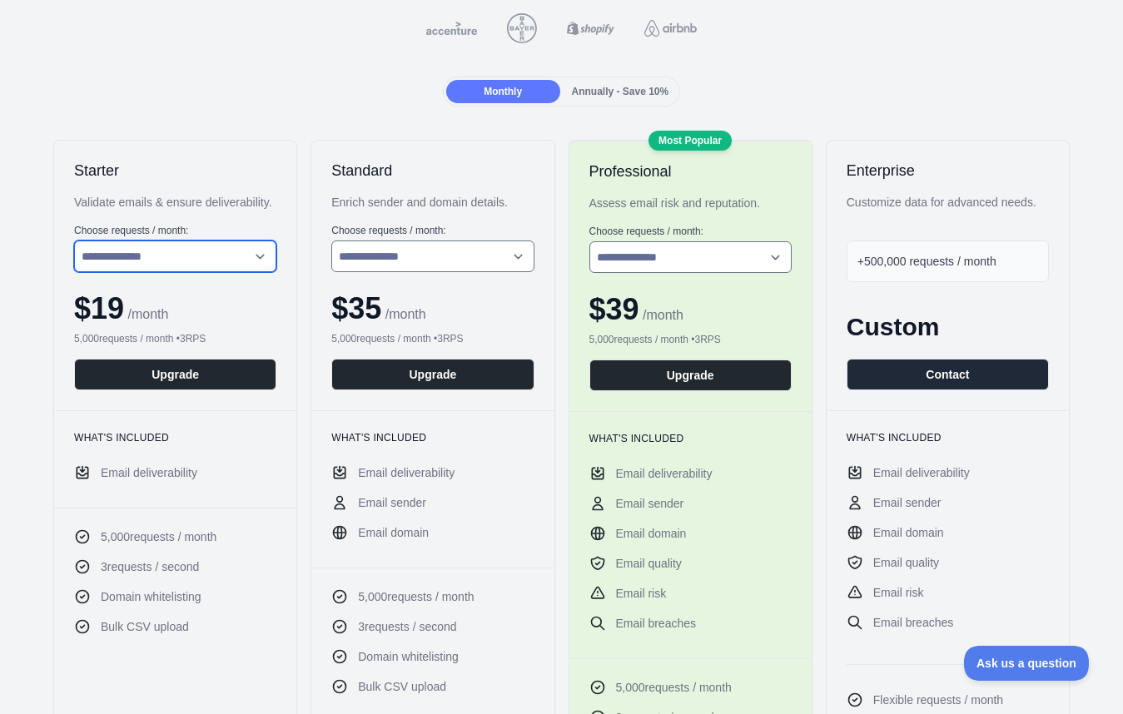
click at [236, 266] on select "**********" at bounding box center [175, 257] width 202 height 32
click at [236, 272] on select "**********" at bounding box center [175, 257] width 202 height 32
click at [74, 257] on select "**********" at bounding box center [175, 257] width 202 height 32
click at [217, 237] on label "Choose requests / month:" at bounding box center [175, 230] width 202 height 13
click at [218, 256] on select "**********" at bounding box center [175, 257] width 202 height 32
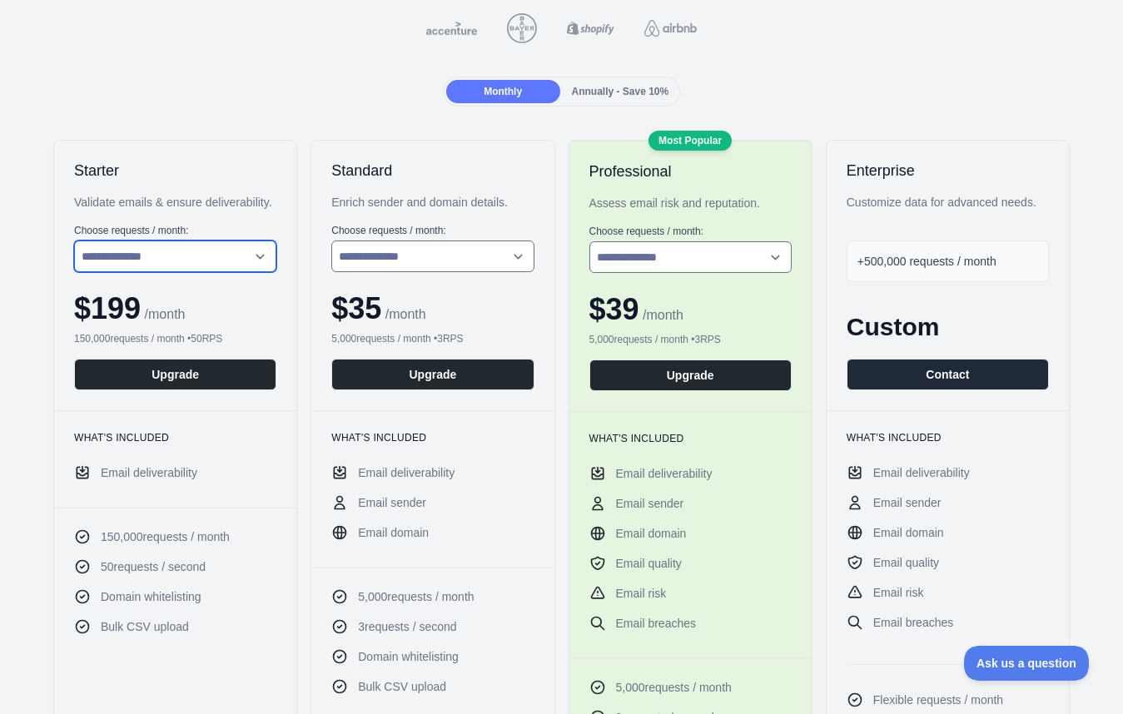
select select "*"
click at [74, 257] on select "**********" at bounding box center [175, 257] width 202 height 32
click at [258, 271] on select "**********" at bounding box center [175, 257] width 202 height 32
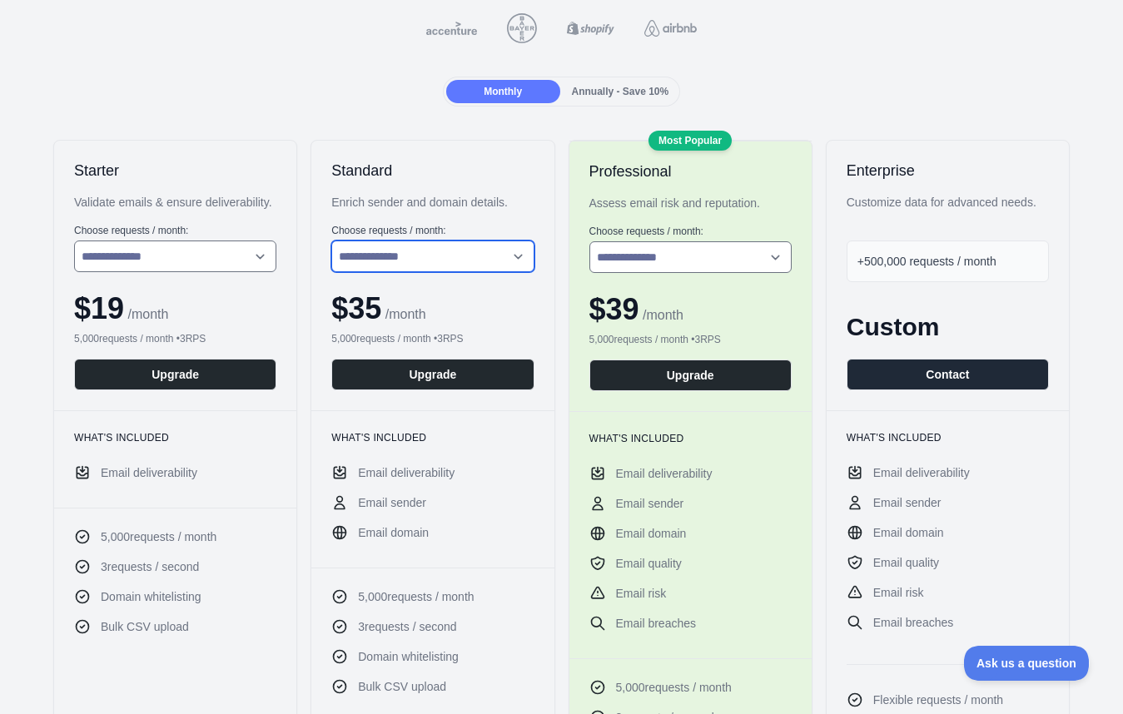
click at [482, 256] on select "**********" at bounding box center [432, 257] width 202 height 32
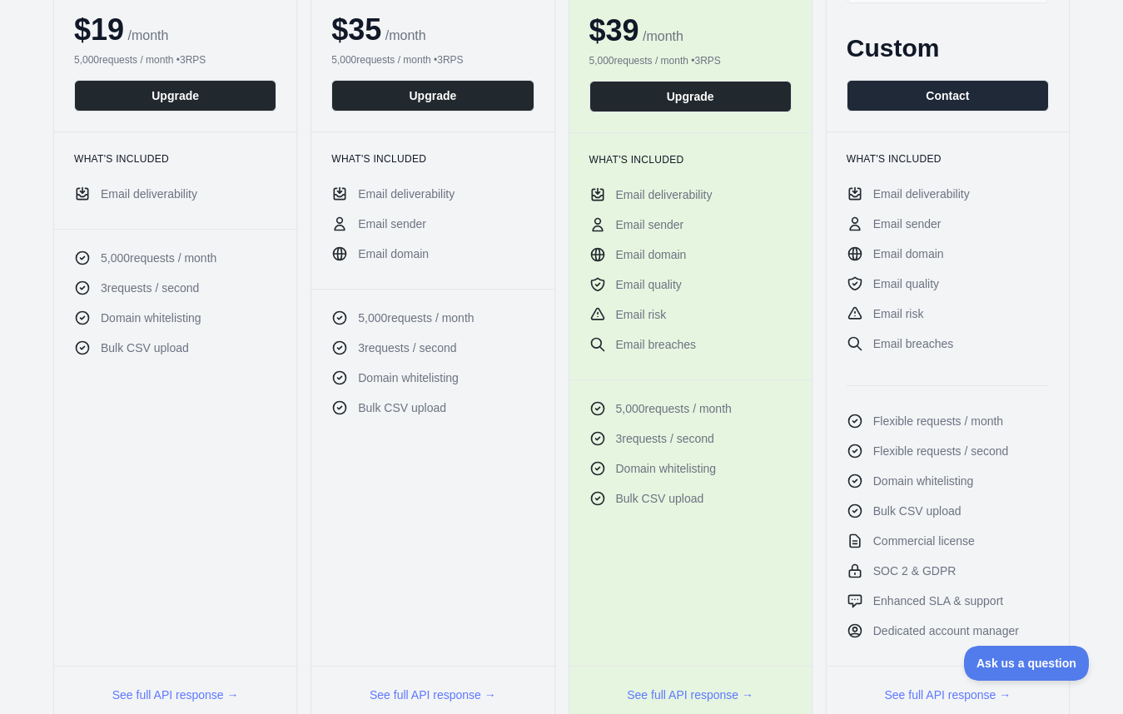
scroll to position [474, 0]
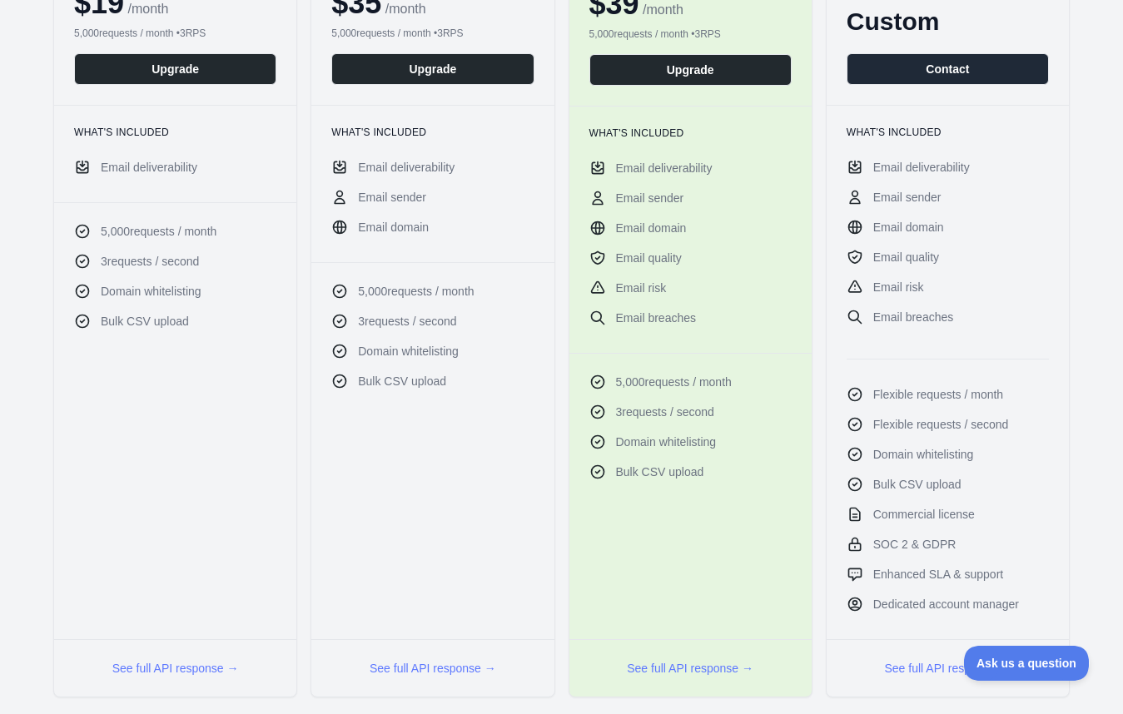
click at [174, 176] on span "Email deliverability" at bounding box center [149, 167] width 97 height 17
click at [172, 176] on span "Email deliverability" at bounding box center [149, 167] width 97 height 17
drag, startPoint x: 180, startPoint y: 509, endPoint x: 182, endPoint y: 501, distance: 8.7
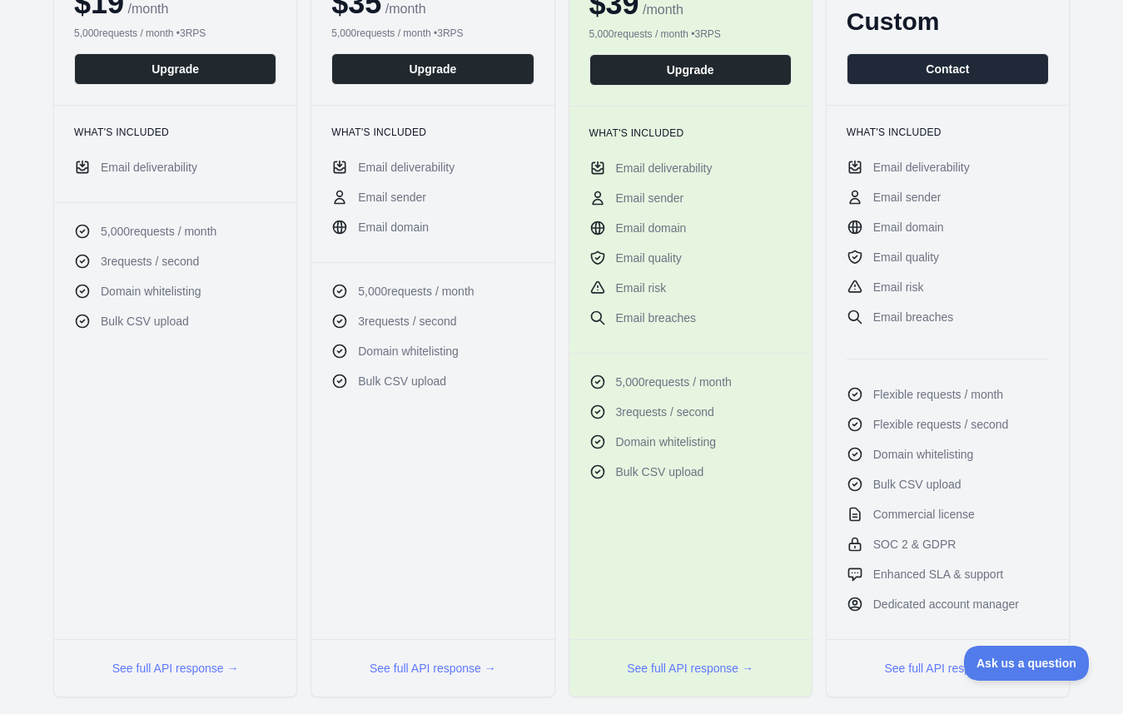
click at [180, 509] on div "**********" at bounding box center [175, 265] width 244 height 863
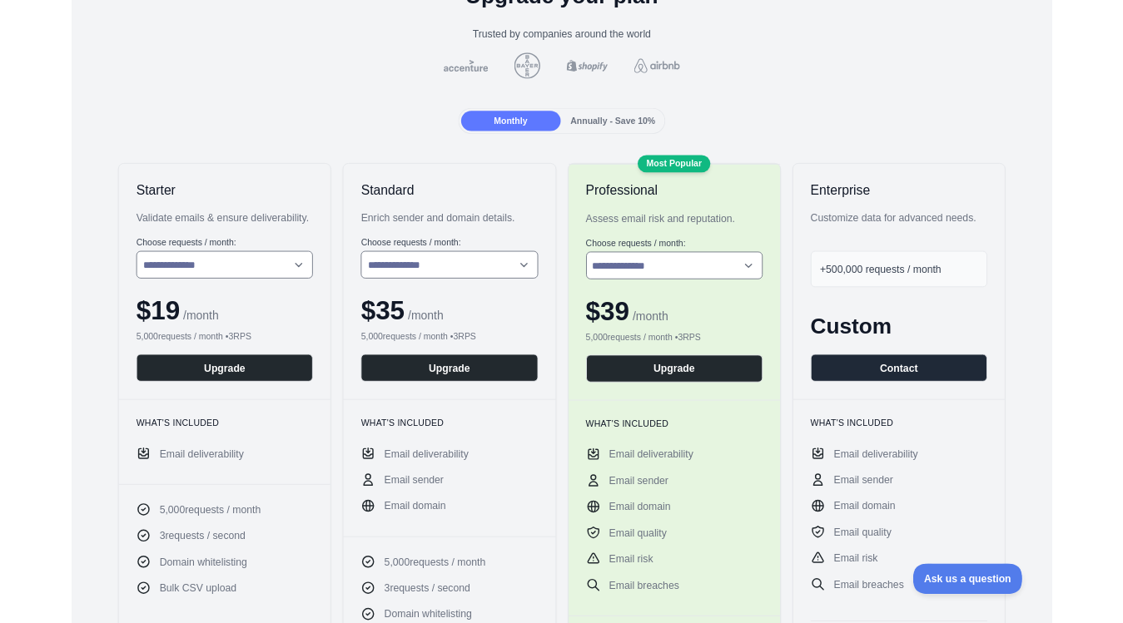
scroll to position [0, 0]
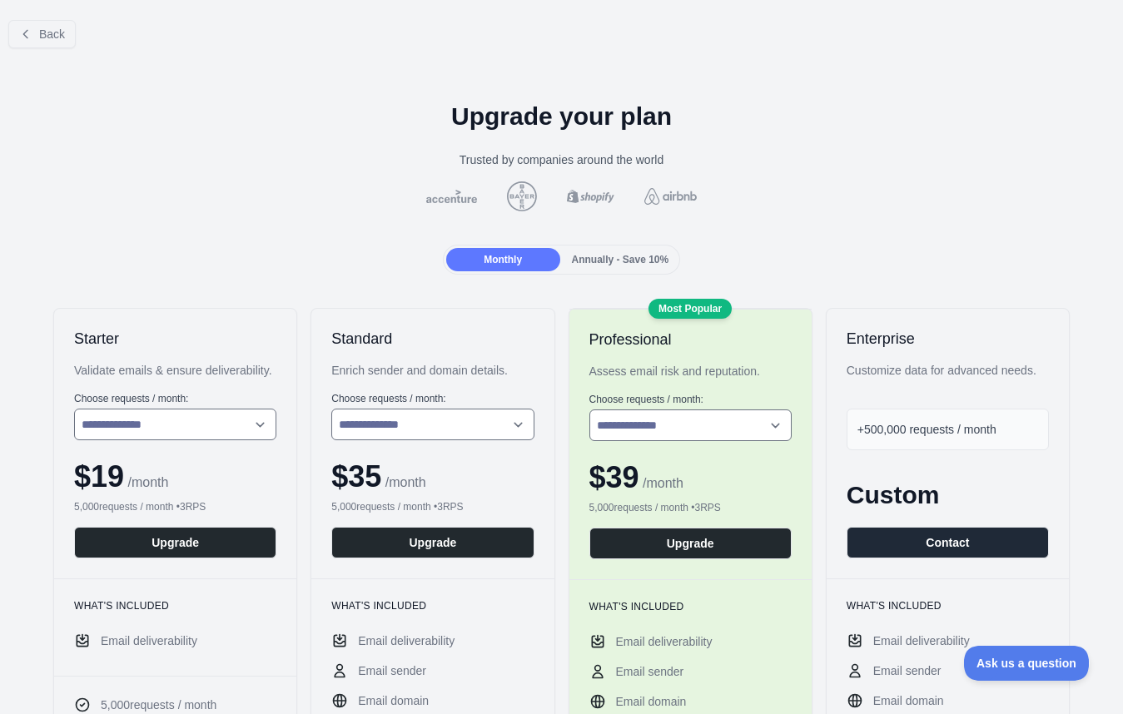
click at [211, 250] on div "Monthly Annually - Save 10%" at bounding box center [561, 260] width 1096 height 30
drag, startPoint x: 208, startPoint y: 227, endPoint x: 760, endPoint y: 0, distance: 596.8
click at [715, 161] on div "Trusted by companies around the world" at bounding box center [561, 159] width 1096 height 17
click at [619, 266] on div "Annually - Save 10%" at bounding box center [621, 259] width 114 height 23
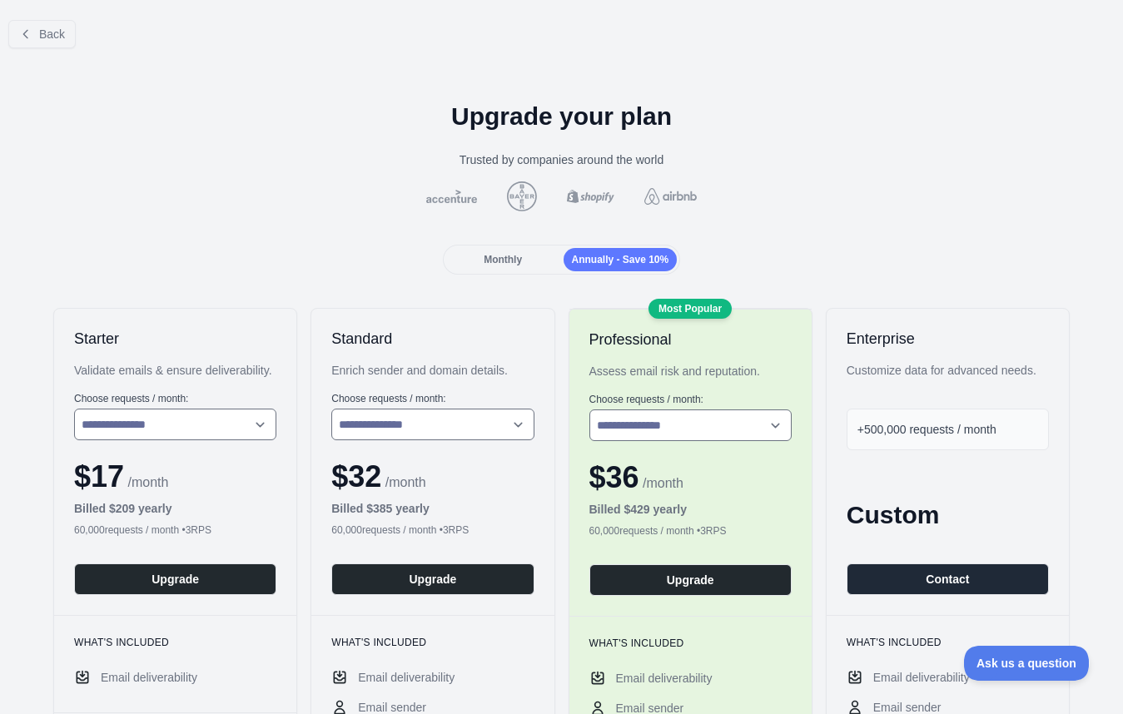
click at [771, 198] on div at bounding box center [561, 196] width 1096 height 30
click at [484, 254] on span "Monthly" at bounding box center [503, 260] width 38 height 12
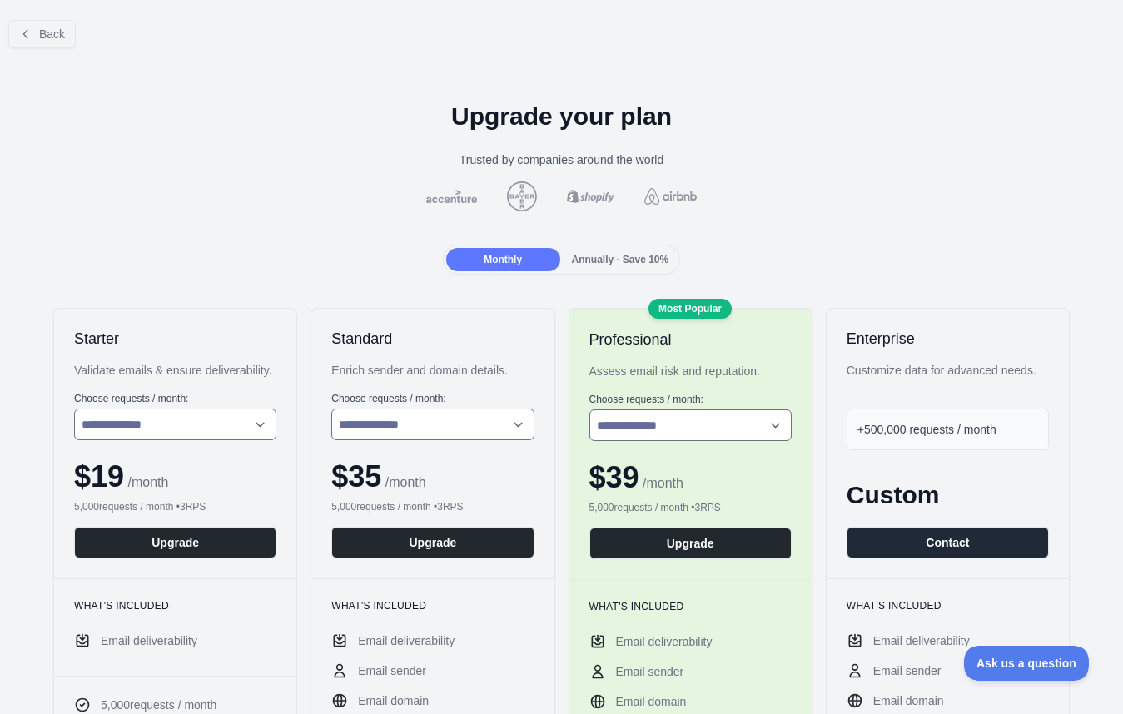
click at [307, 161] on div "Trusted by companies around the world" at bounding box center [561, 159] width 1096 height 17
click at [534, 57] on div "Back" at bounding box center [561, 34] width 1123 height 55
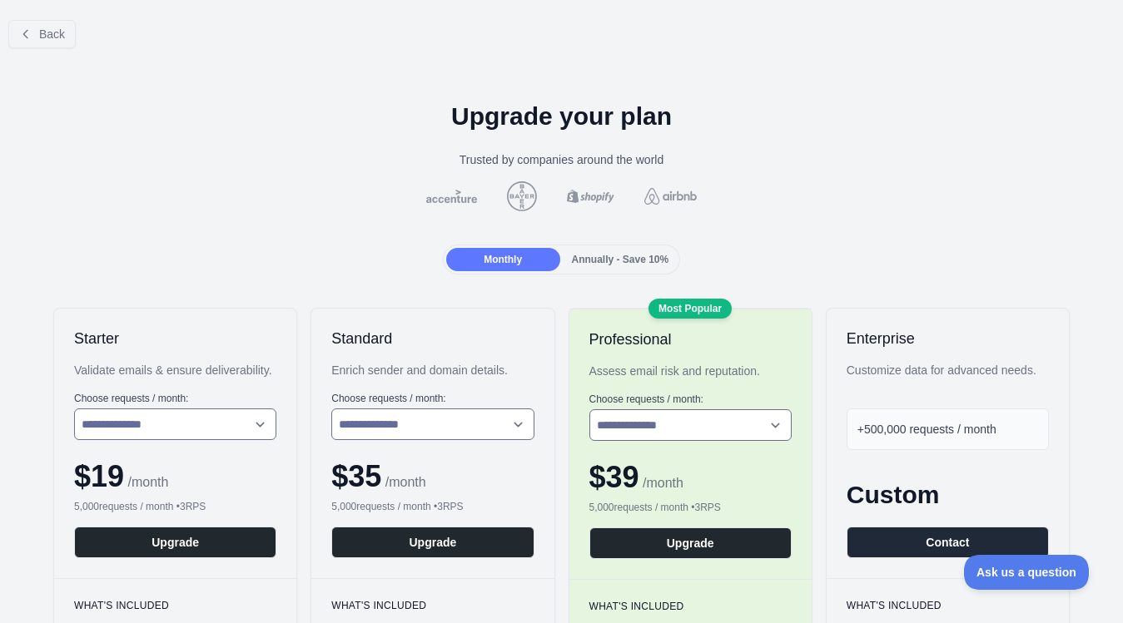
click at [370, 60] on div "Back" at bounding box center [561, 34] width 1123 height 55
drag, startPoint x: 216, startPoint y: 53, endPoint x: 261, endPoint y: 37, distance: 46.9
click at [217, 53] on div "Back" at bounding box center [561, 34] width 1123 height 55
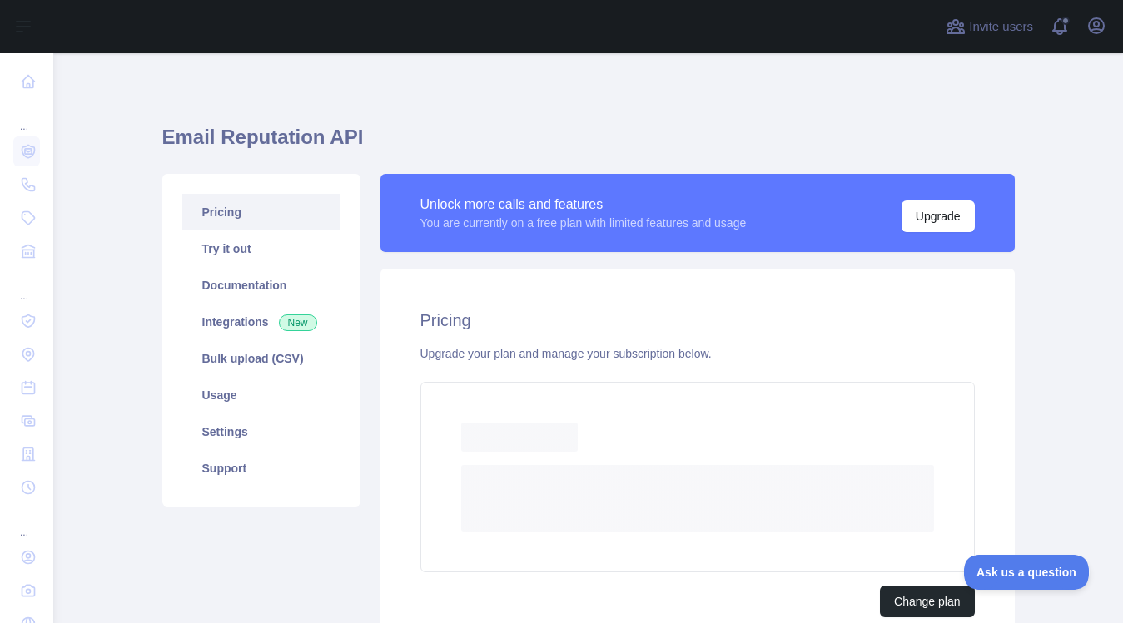
scroll to position [3, 0]
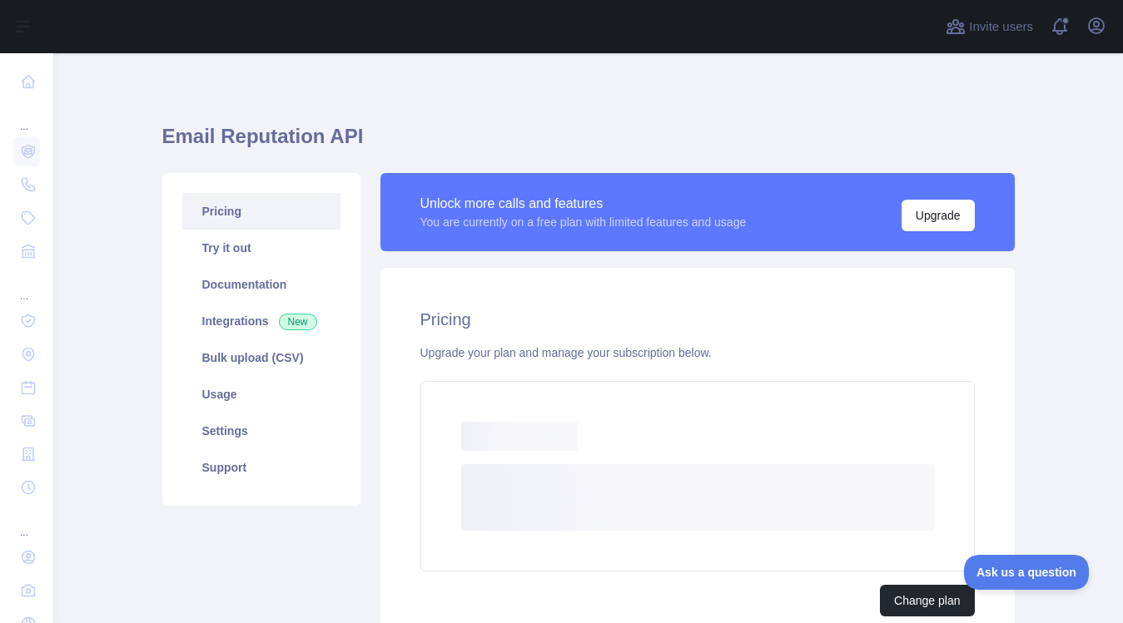
click at [316, 151] on h1 "Email Reputation API" at bounding box center [588, 143] width 852 height 40
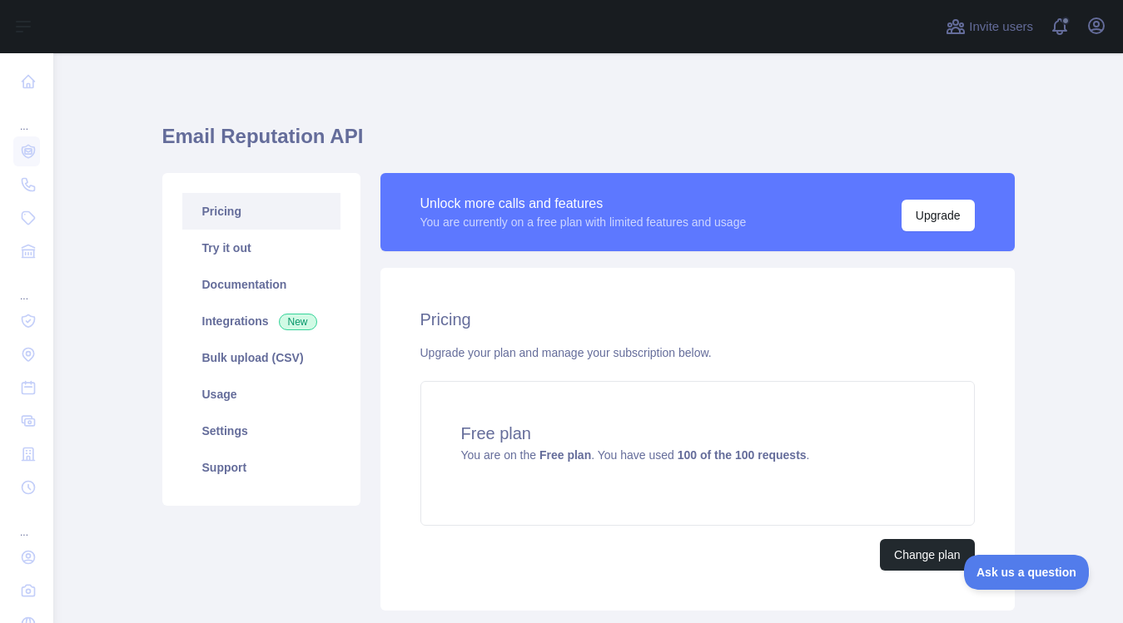
click at [316, 151] on h1 "Email Reputation API" at bounding box center [588, 143] width 852 height 40
drag, startPoint x: 442, startPoint y: 125, endPoint x: 419, endPoint y: 128, distance: 23.5
click at [442, 125] on h1 "Email Reputation API" at bounding box center [588, 143] width 852 height 40
click at [229, 400] on link "Usage" at bounding box center [261, 394] width 158 height 37
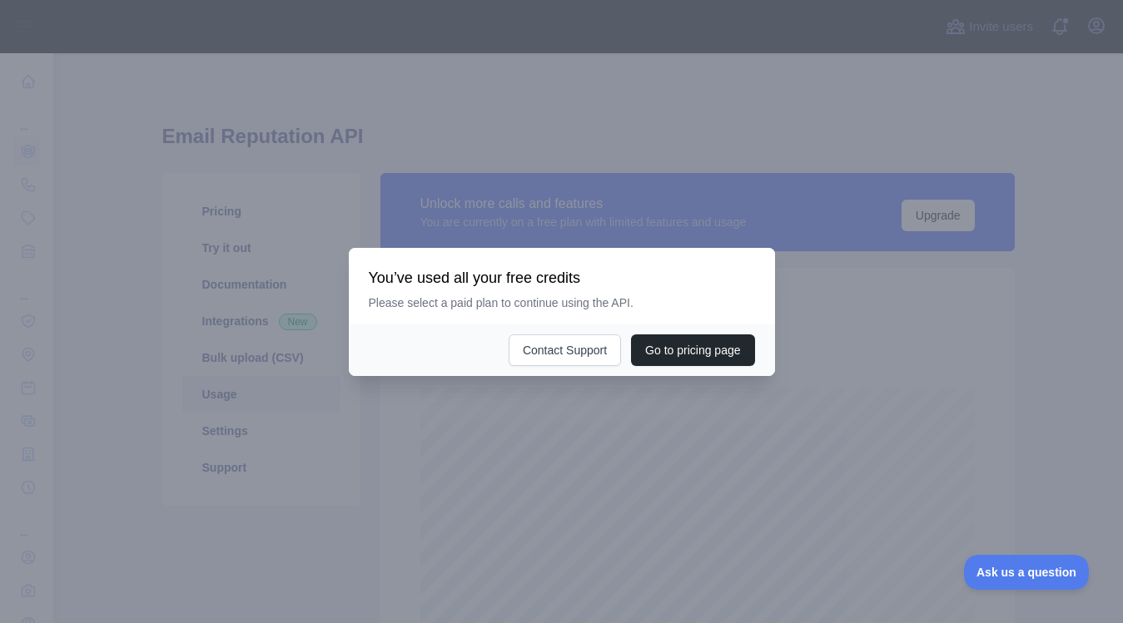
scroll to position [570, 1057]
click at [589, 425] on div at bounding box center [561, 311] width 1123 height 623
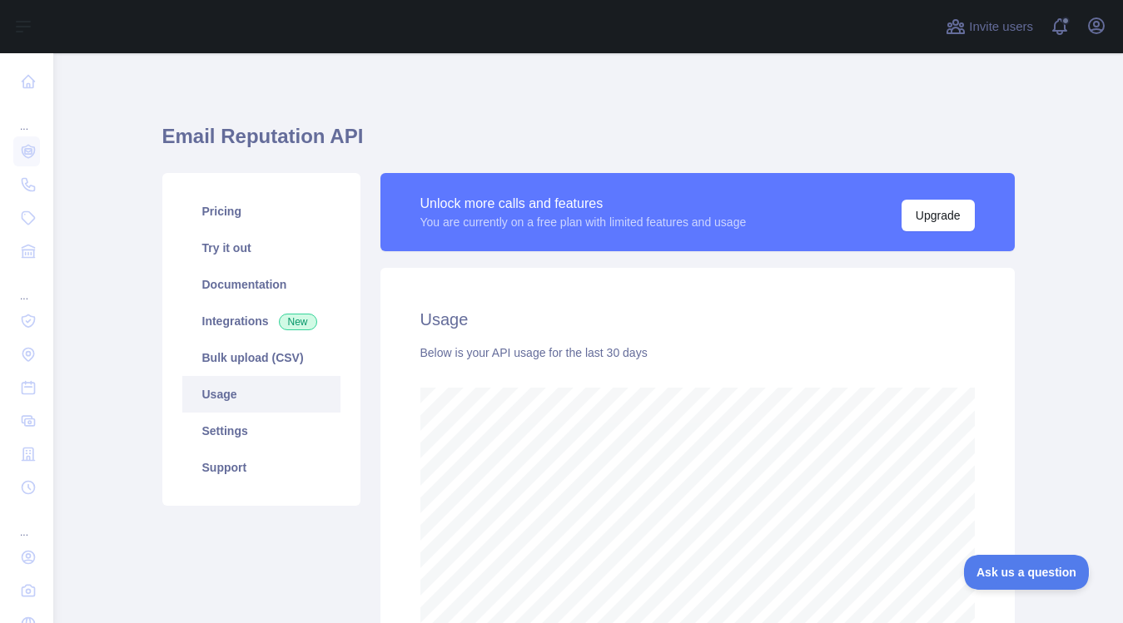
drag, startPoint x: 678, startPoint y: 117, endPoint x: 663, endPoint y: 124, distance: 16.8
click at [677, 117] on div "Email Reputation API Pricing Try it out Documentation Integrations New Bulk upl…" at bounding box center [588, 409] width 852 height 638
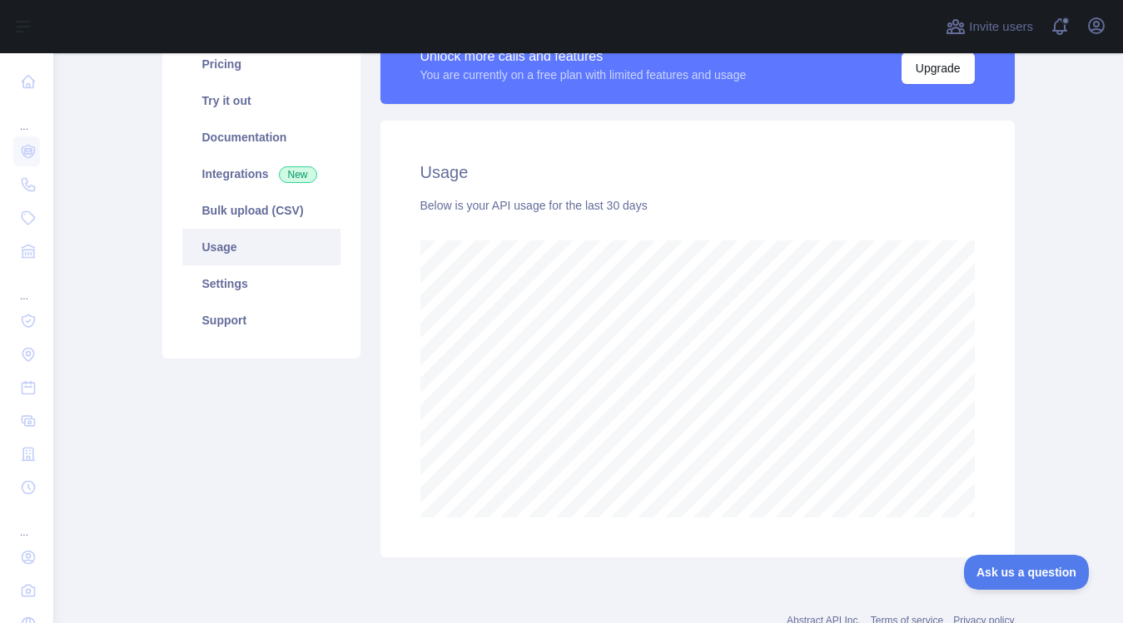
scroll to position [150, 0]
click at [968, 248] on div "Usage Below is your API usage for the last 30 days" at bounding box center [697, 340] width 634 height 437
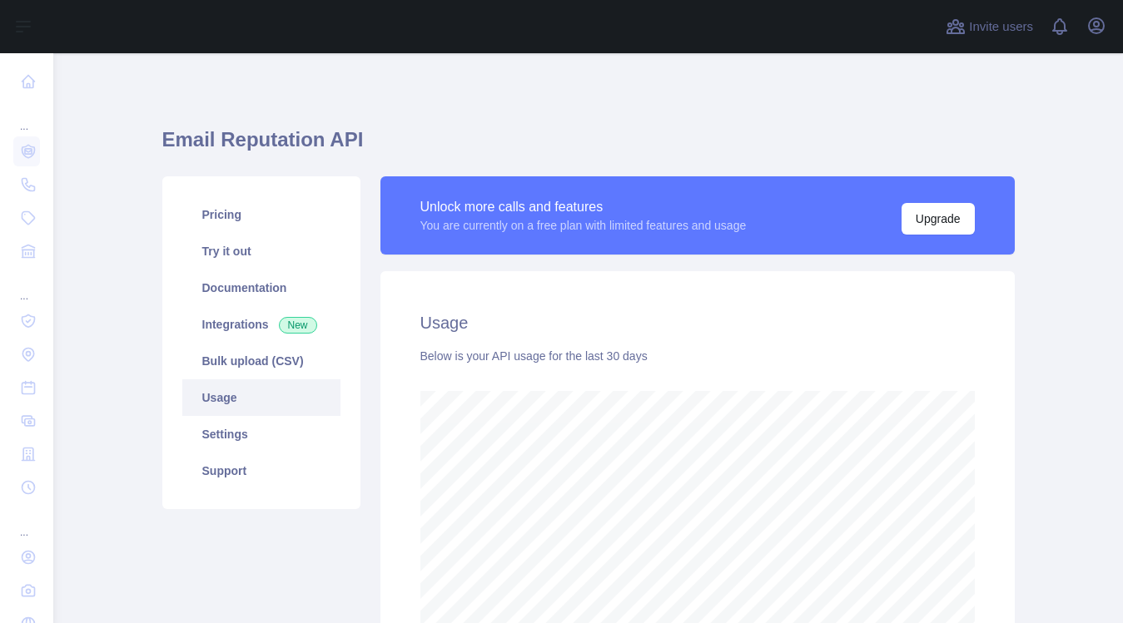
scroll to position [570, 1057]
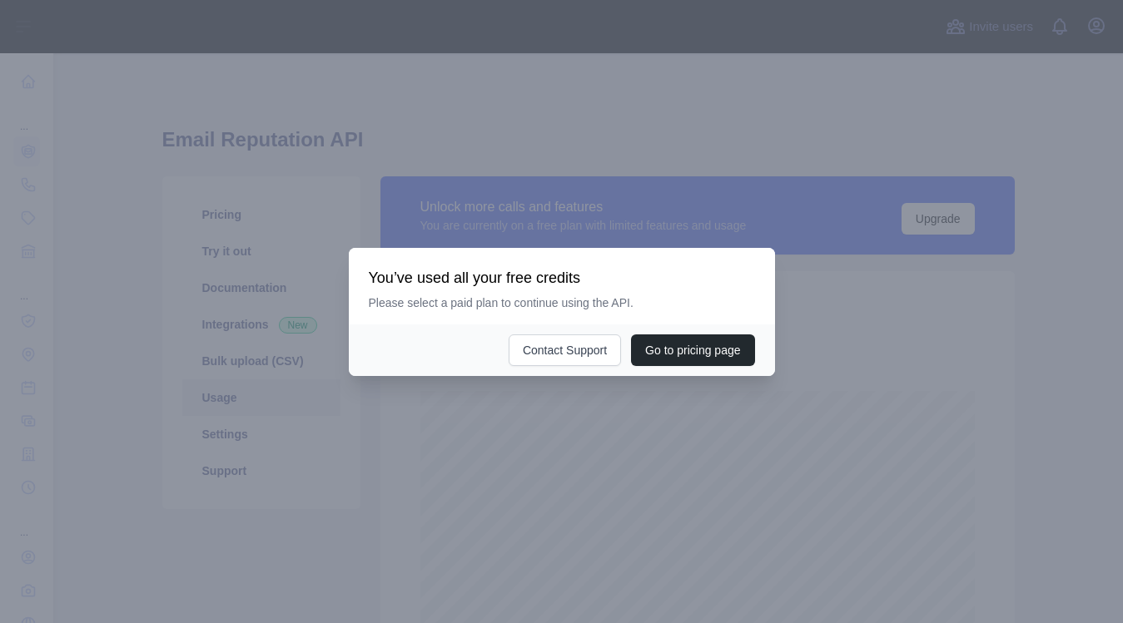
click at [693, 442] on div at bounding box center [561, 311] width 1123 height 623
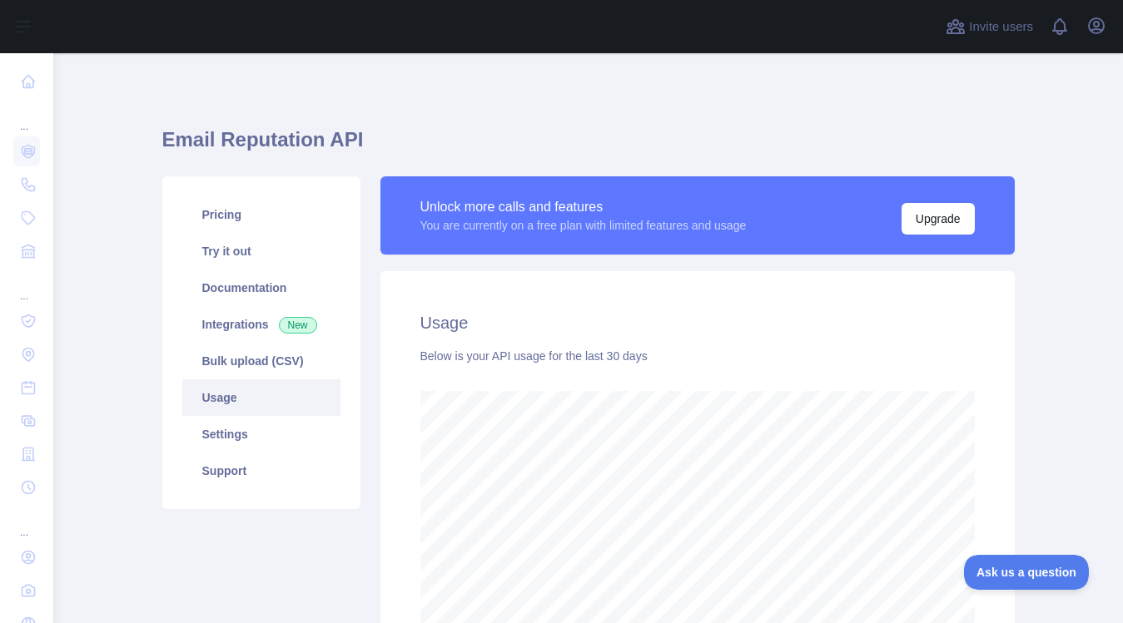
scroll to position [0, 0]
click at [764, 94] on div "Email Reputation API Pricing Try it out Documentation Integrations New Bulk upl…" at bounding box center [588, 412] width 852 height 638
